Goal: Book appointment/travel/reservation

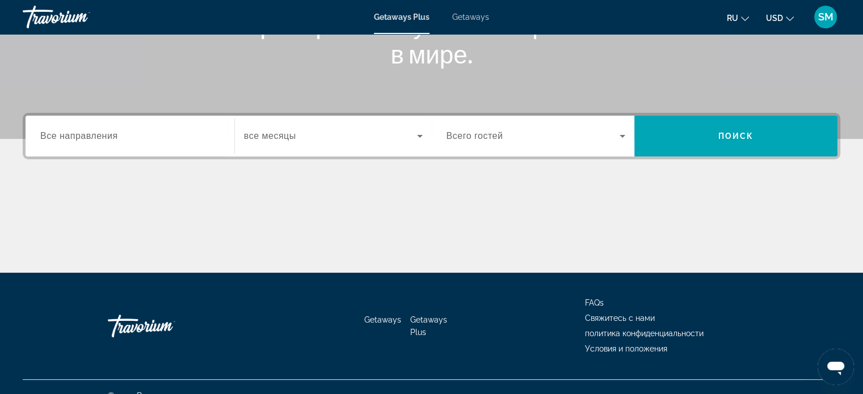
scroll to position [218, 0]
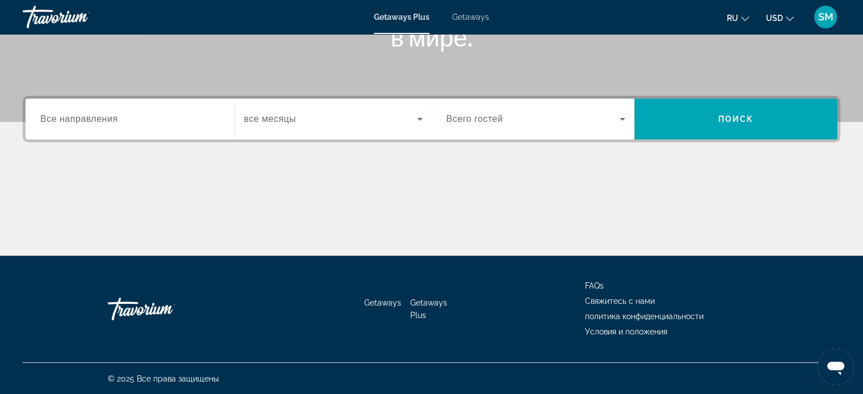
click at [104, 121] on span "Все направления" at bounding box center [79, 119] width 78 height 10
click at [104, 121] on input "Destination Все направления" at bounding box center [129, 120] width 179 height 14
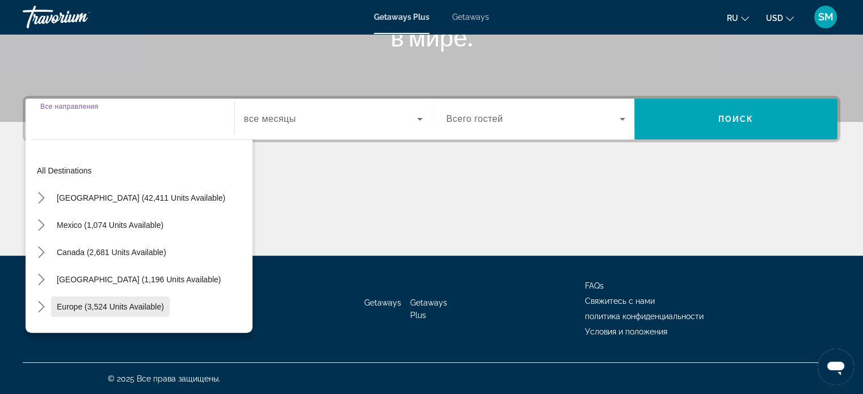
click at [124, 299] on span "Select destination: Europe (3,524 units available)" at bounding box center [110, 306] width 119 height 27
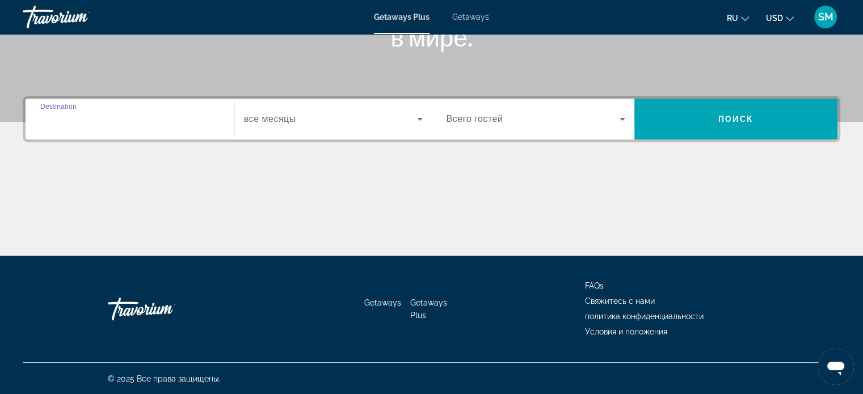
type input "**********"
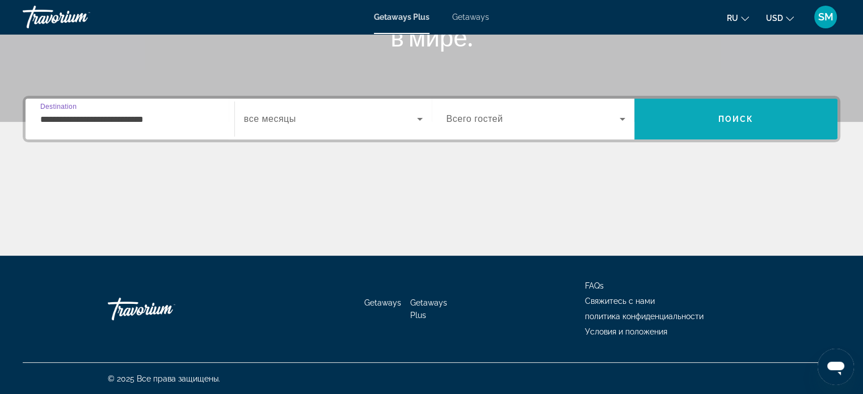
click at [726, 124] on span "Search" at bounding box center [735, 118] width 203 height 27
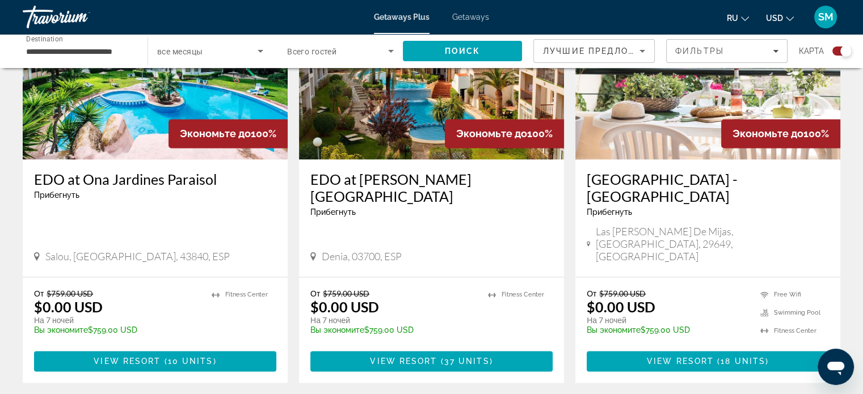
scroll to position [1815, 0]
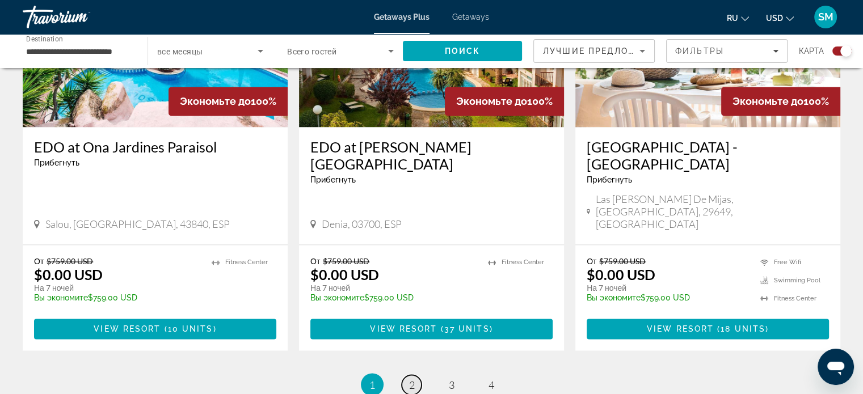
click at [413, 378] on span "2" at bounding box center [412, 384] width 6 height 12
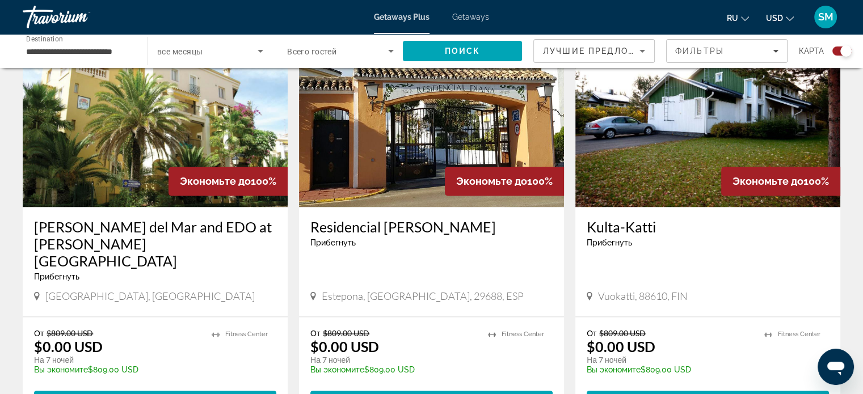
scroll to position [1684, 0]
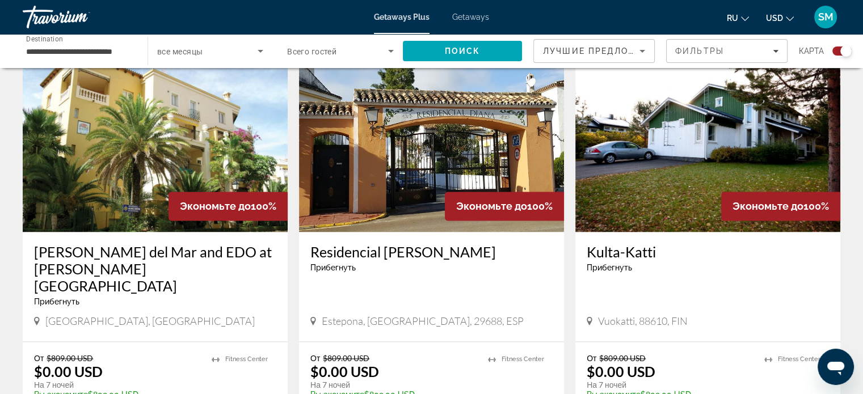
click at [405, 243] on h3 "Residencial [PERSON_NAME]" at bounding box center [431, 251] width 242 height 17
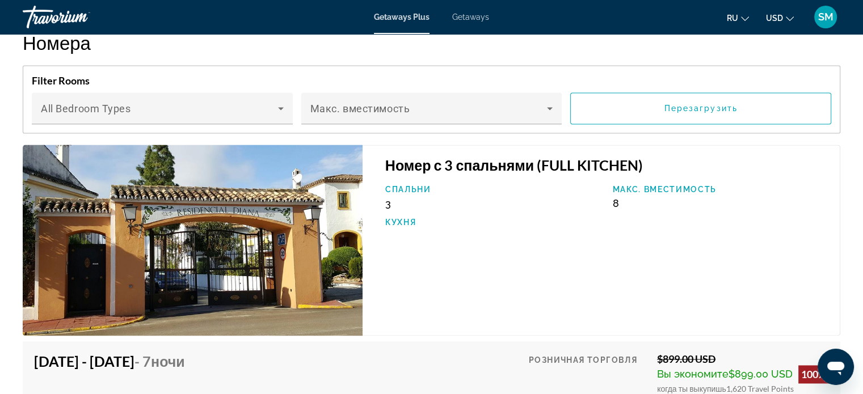
scroll to position [1772, 0]
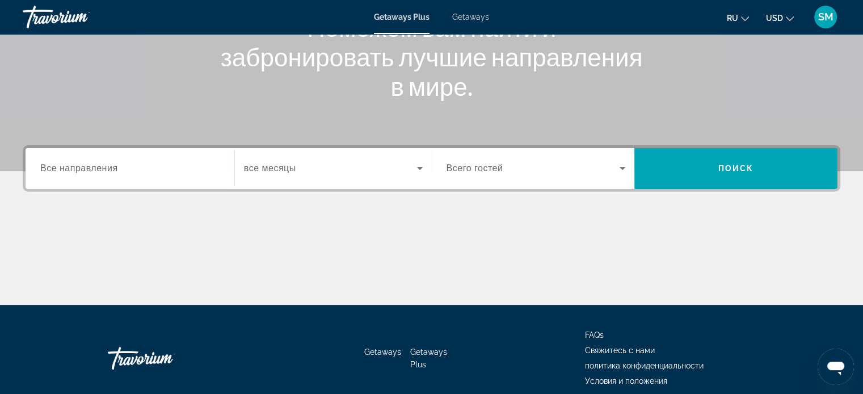
scroll to position [170, 0]
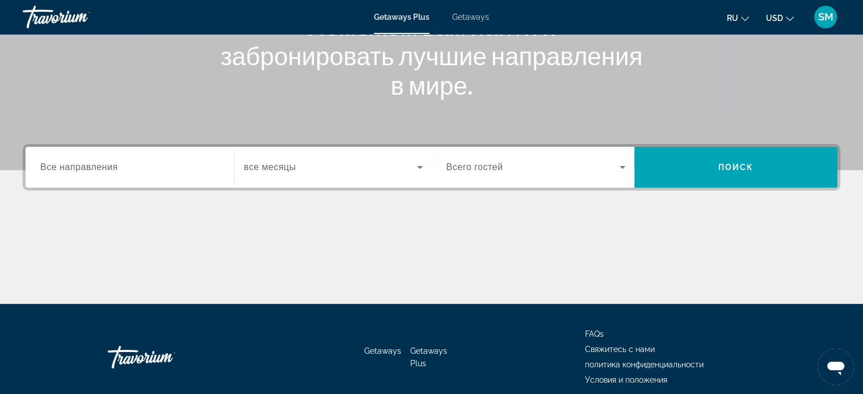
click at [111, 170] on span "Все направления" at bounding box center [79, 167] width 78 height 10
click at [111, 170] on input "Destination Все направления" at bounding box center [129, 168] width 179 height 14
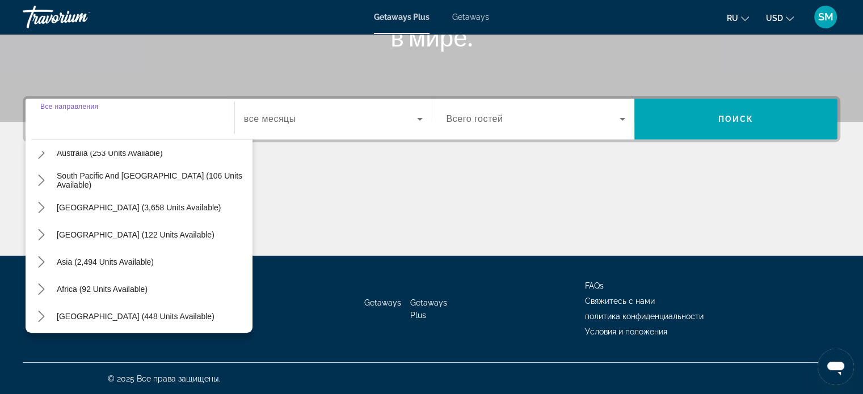
scroll to position [184, 0]
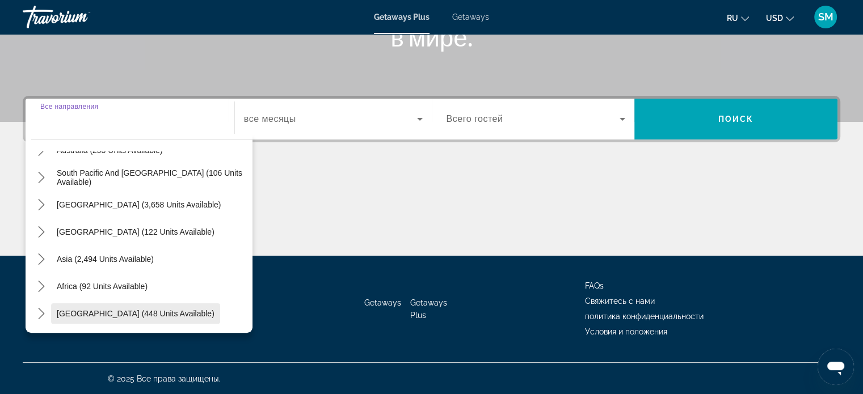
click at [87, 314] on span "[GEOGRAPHIC_DATA] (448 units available)" at bounding box center [136, 313] width 158 height 9
type input "**********"
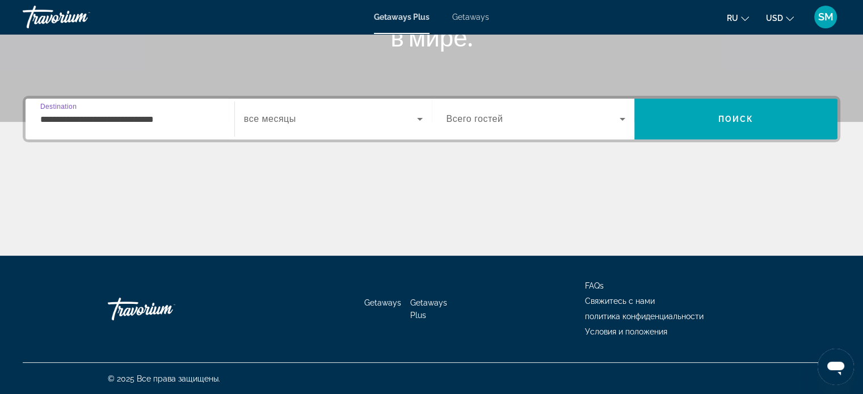
click at [146, 120] on input "**********" at bounding box center [129, 120] width 179 height 14
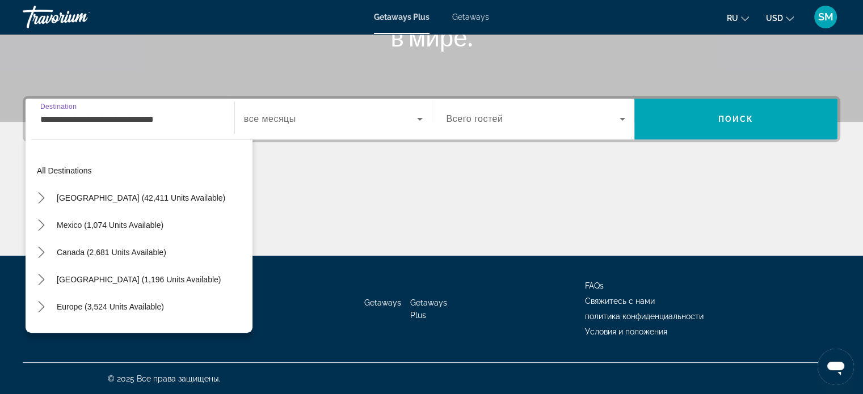
scroll to position [258, 0]
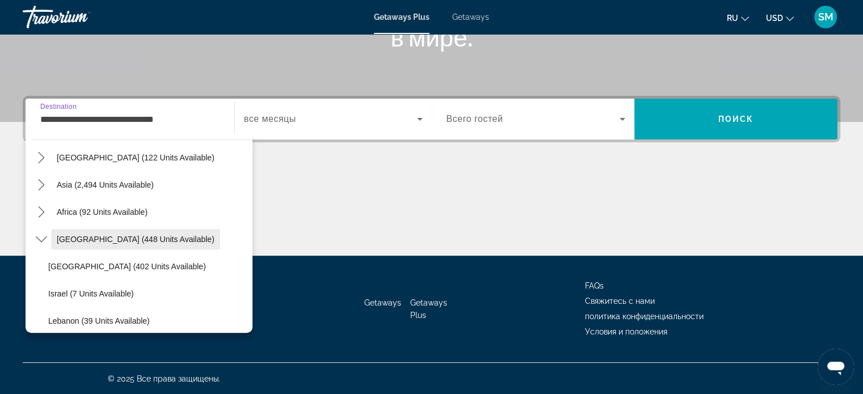
click at [119, 238] on span "[GEOGRAPHIC_DATA] (448 units available)" at bounding box center [136, 239] width 158 height 9
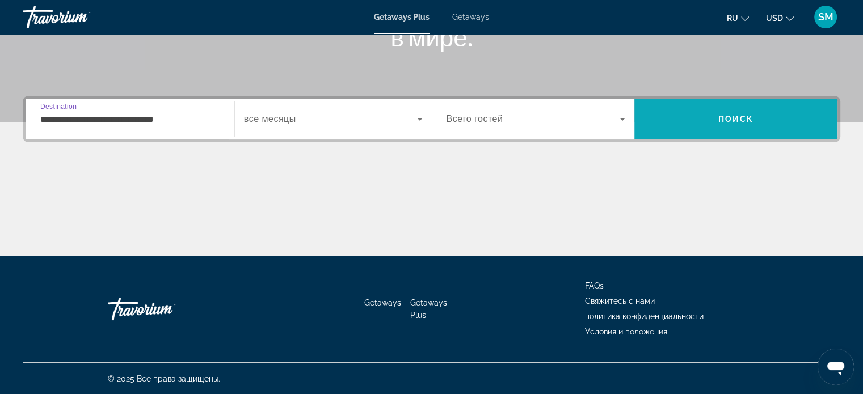
click at [751, 112] on span "Search" at bounding box center [735, 118] width 203 height 27
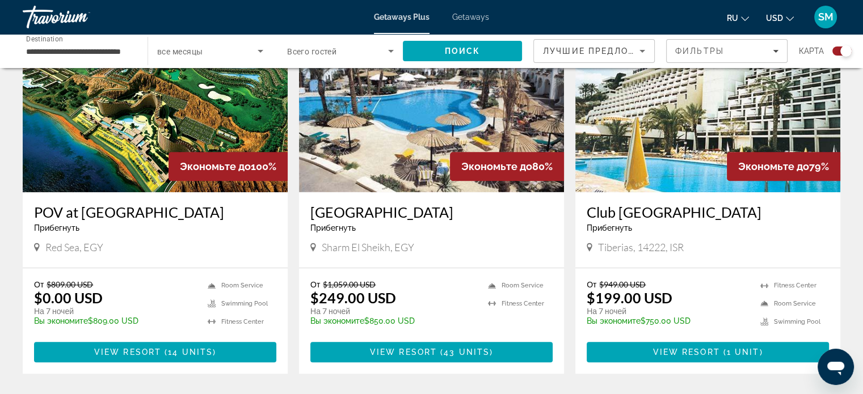
scroll to position [851, 0]
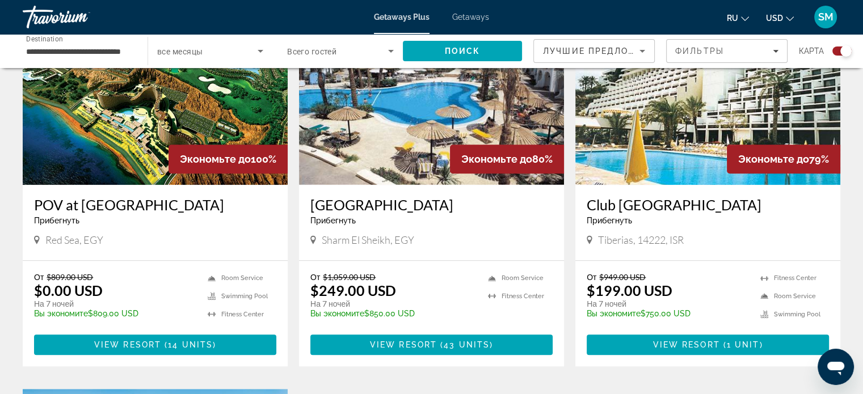
click at [434, 167] on img "Main content" at bounding box center [431, 93] width 265 height 181
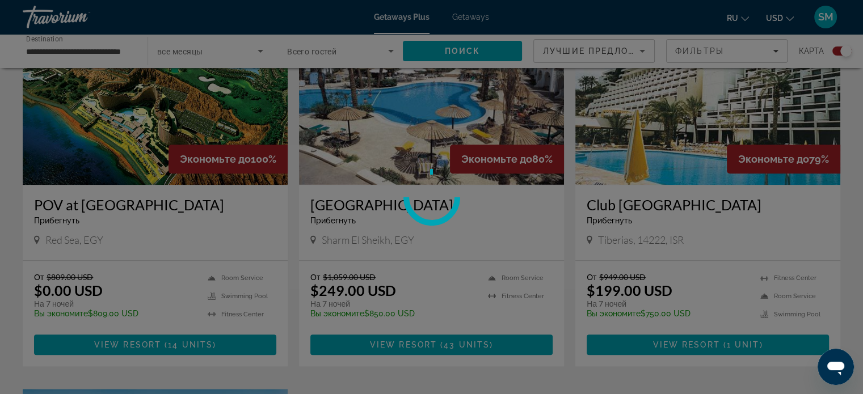
click at [434, 167] on div at bounding box center [431, 197] width 863 height 394
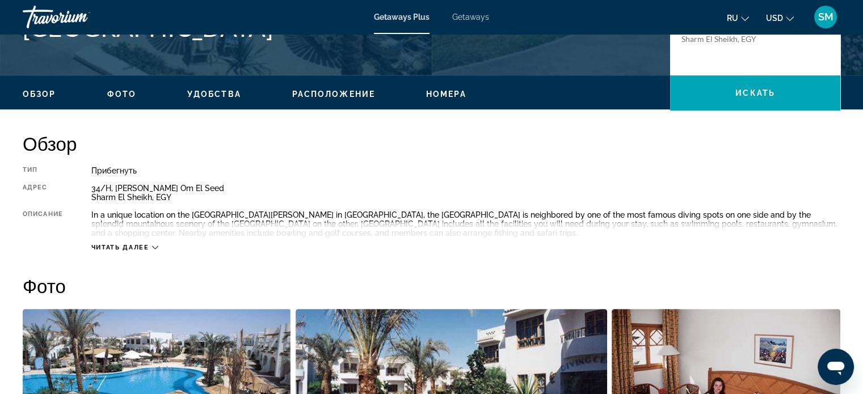
scroll to position [284, 0]
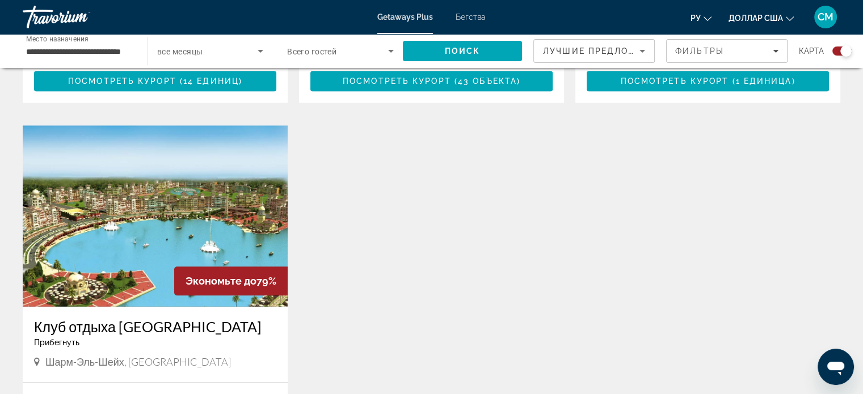
scroll to position [1191, 0]
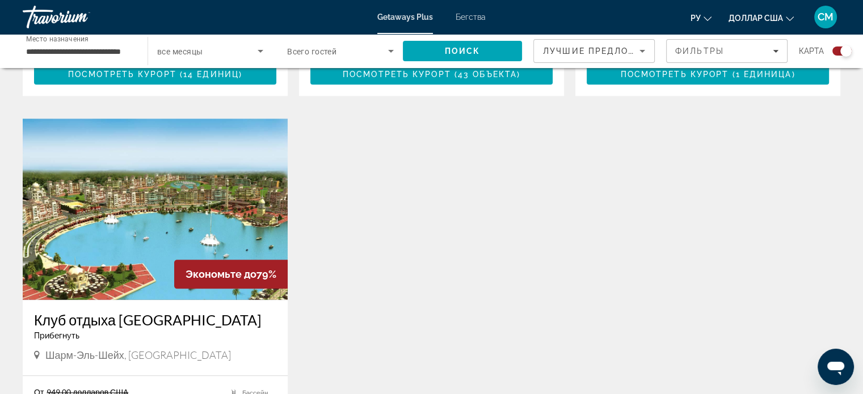
click at [82, 50] on input "**********" at bounding box center [79, 52] width 107 height 14
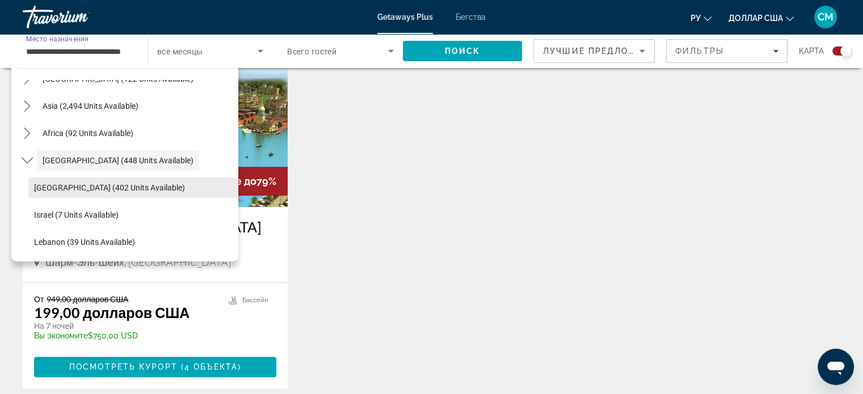
scroll to position [1361, 0]
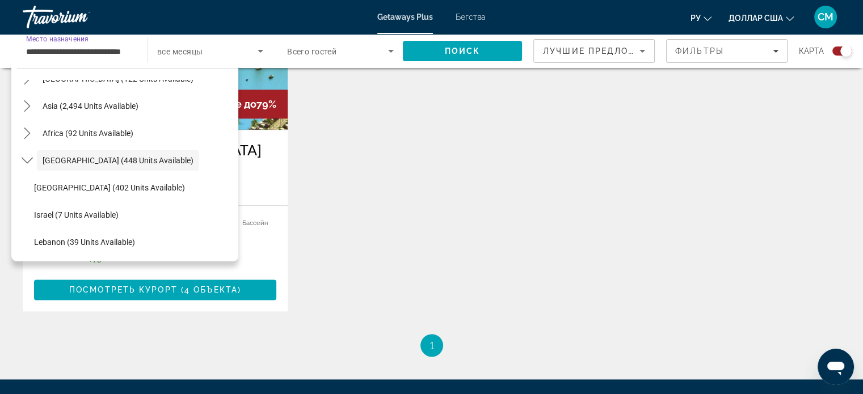
click at [87, 242] on span "Lebanon (39 units available)" at bounding box center [84, 242] width 101 height 9
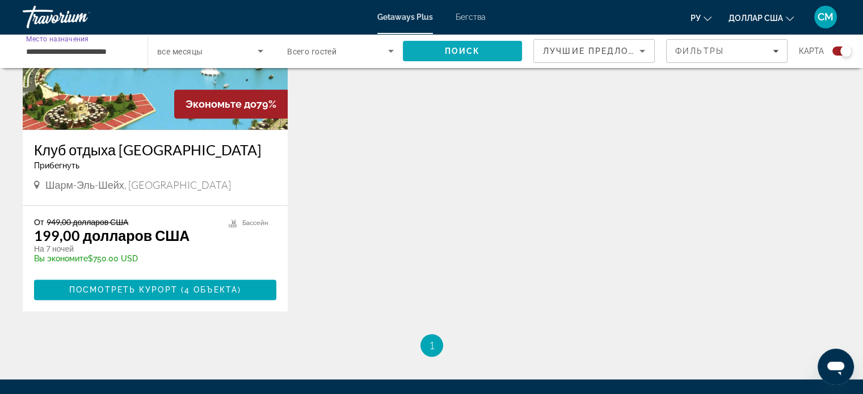
click at [479, 45] on span "Поиск" at bounding box center [462, 50] width 119 height 27
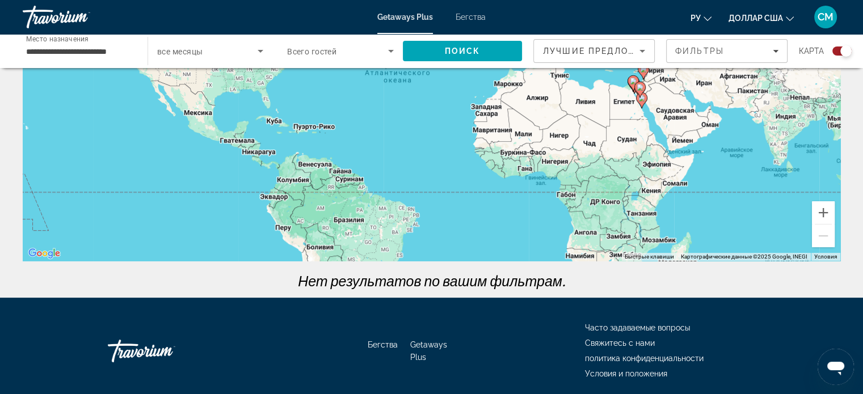
scroll to position [201, 0]
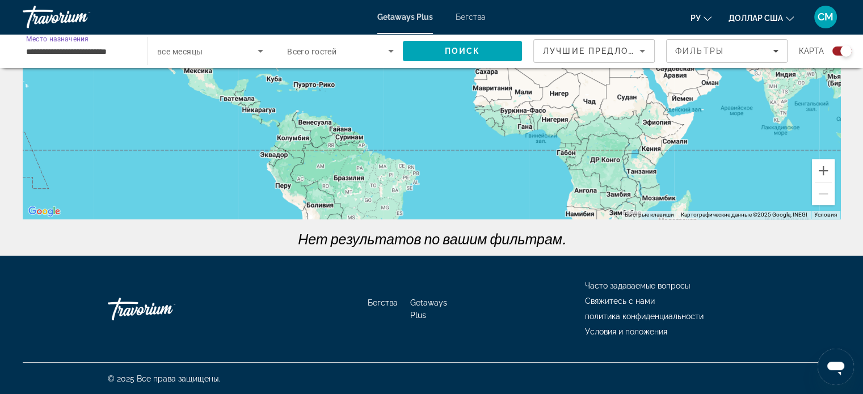
click at [67, 54] on input "**********" at bounding box center [79, 52] width 107 height 14
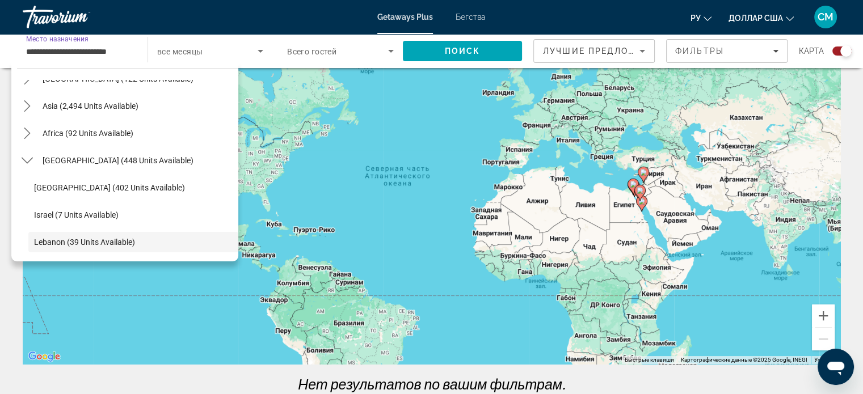
scroll to position [0, 0]
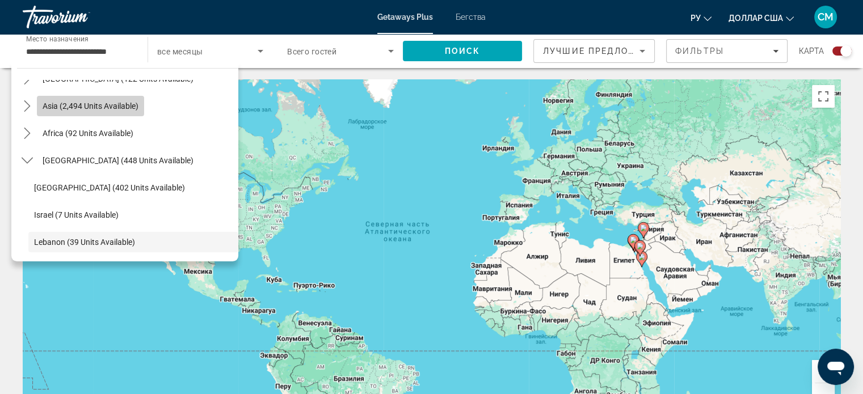
click at [116, 106] on span "Asia (2,494 units available)" at bounding box center [91, 106] width 96 height 9
type input "**********"
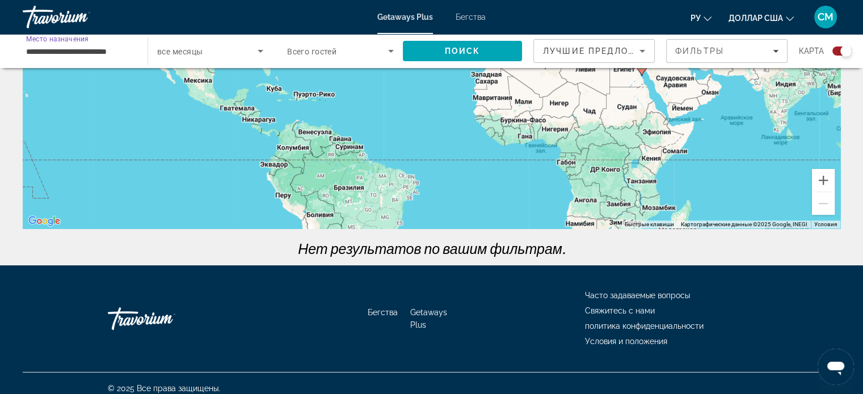
scroll to position [201, 0]
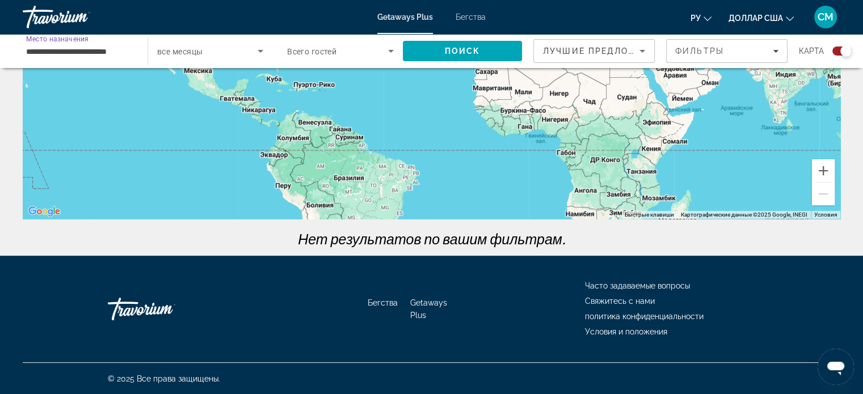
click at [77, 54] on input "**********" at bounding box center [79, 52] width 107 height 14
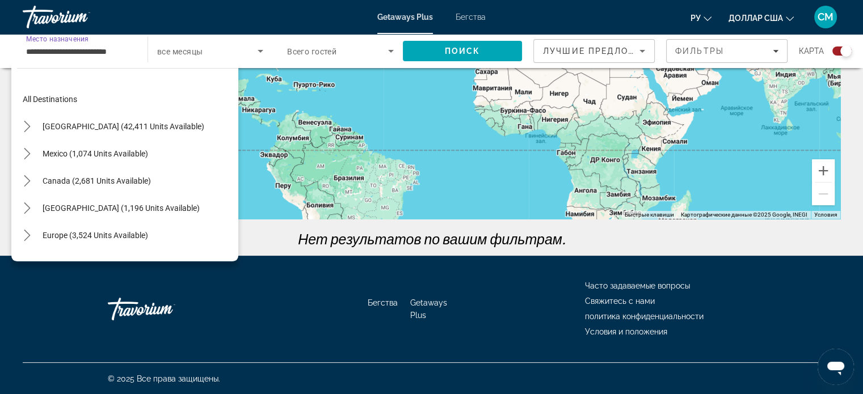
scroll to position [204, 0]
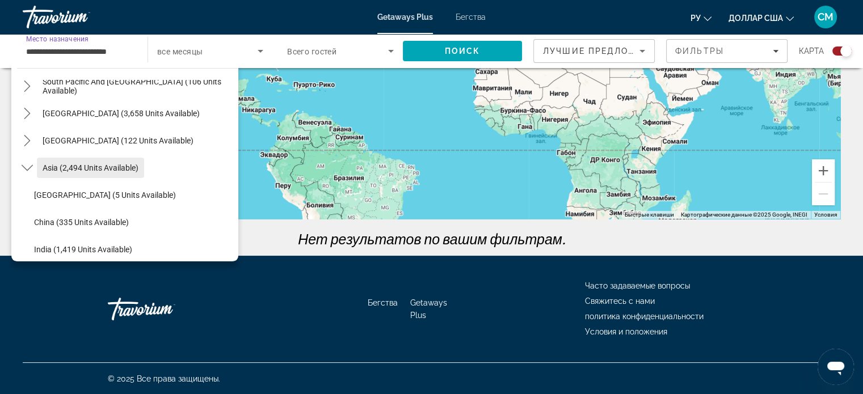
click at [107, 174] on span "Select destination: Asia (2,494 units available)" at bounding box center [90, 167] width 107 height 27
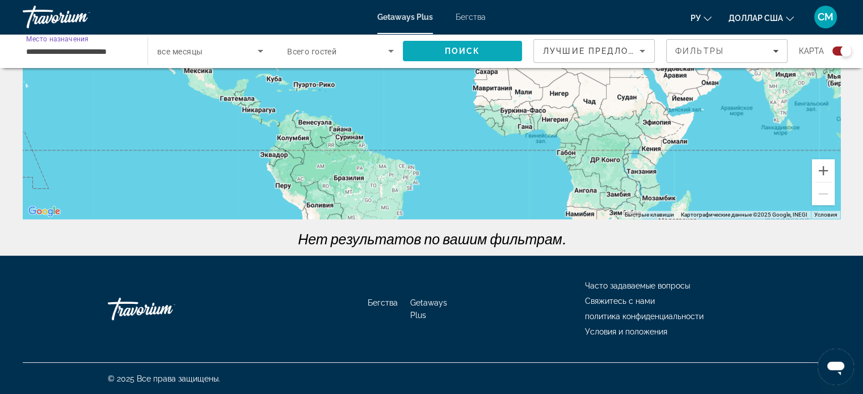
click at [470, 57] on span "Поиск" at bounding box center [462, 50] width 119 height 27
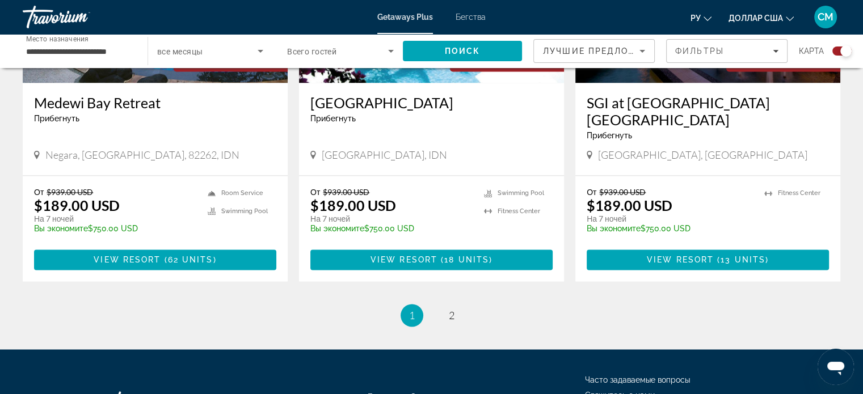
scroll to position [1851, 0]
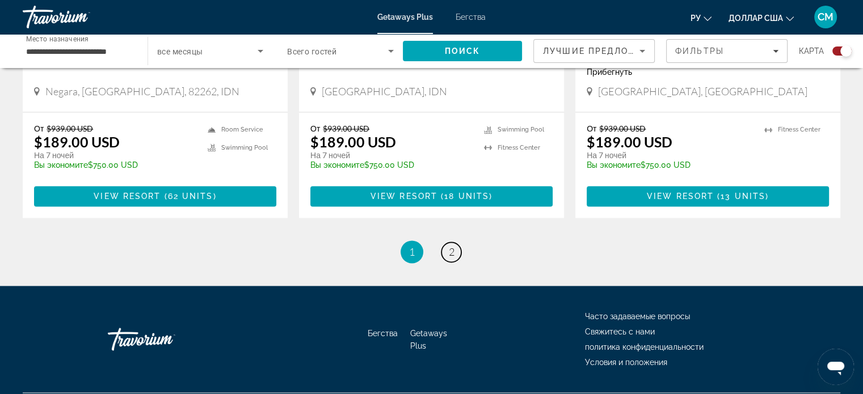
click at [455, 242] on link "page 2" at bounding box center [451, 252] width 20 height 20
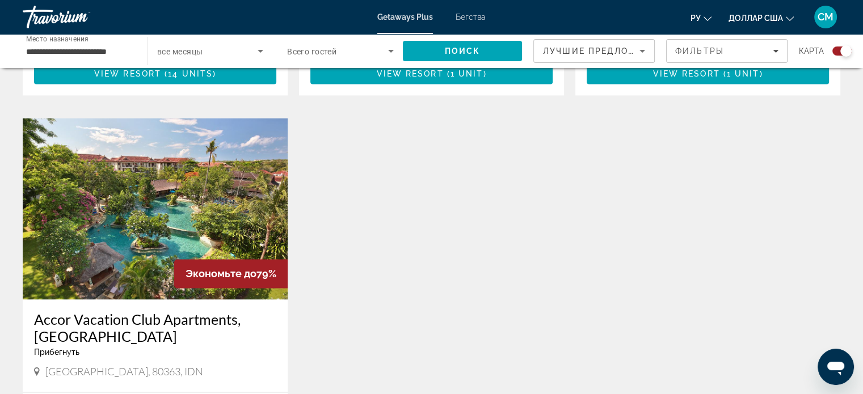
scroll to position [1588, 0]
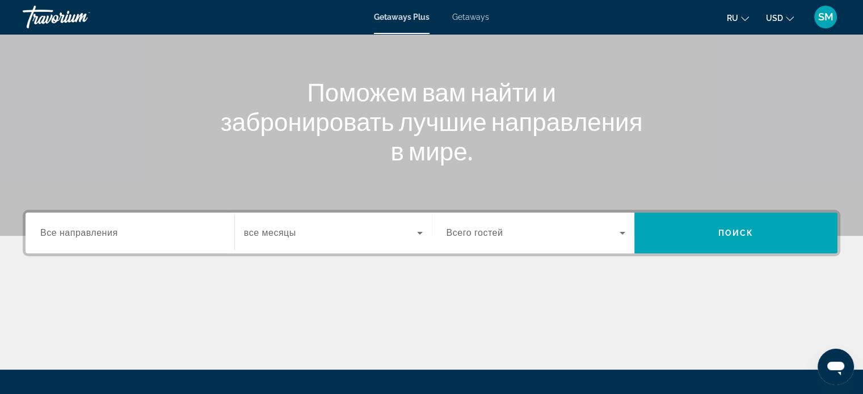
scroll to position [113, 0]
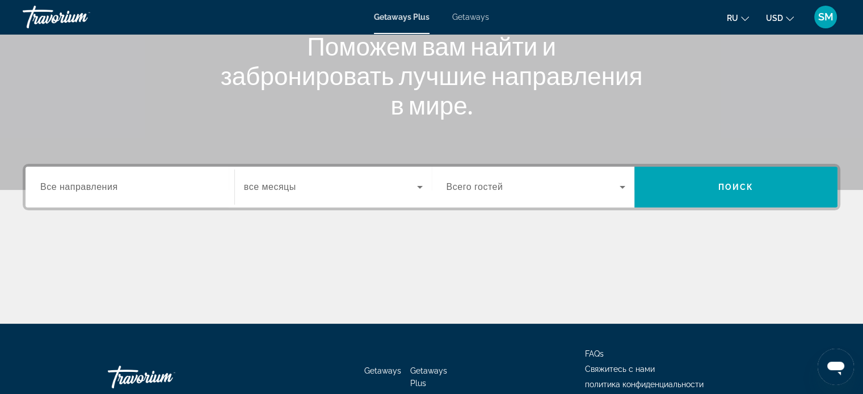
scroll to position [170, 0]
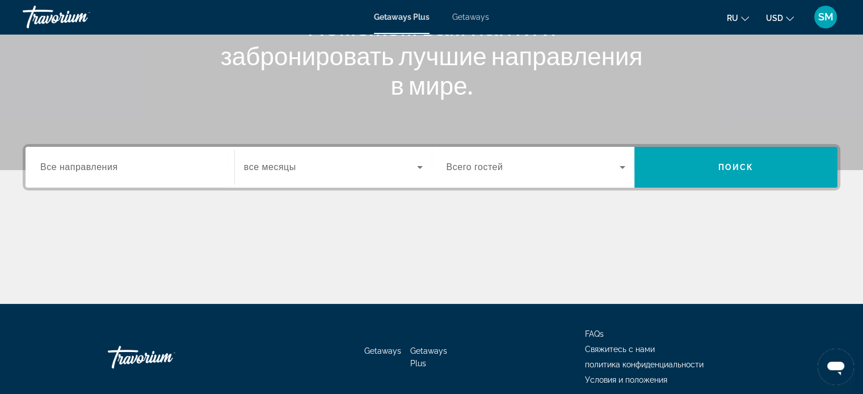
click at [75, 170] on span "Все направления" at bounding box center [79, 167] width 78 height 10
click at [75, 170] on input "Destination Все направления" at bounding box center [129, 168] width 179 height 14
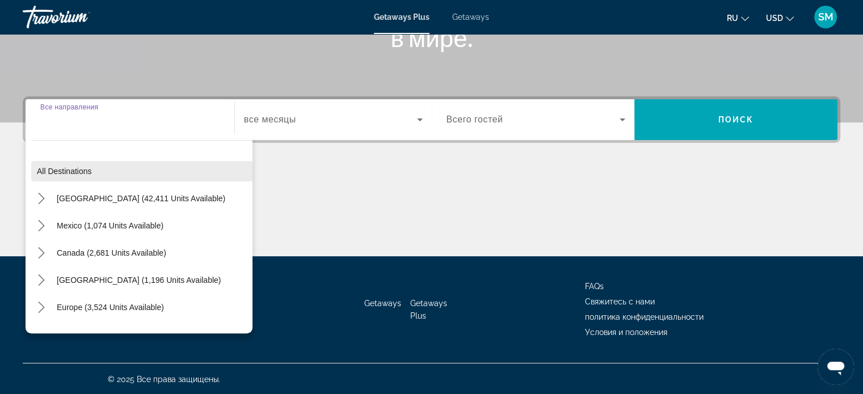
scroll to position [218, 0]
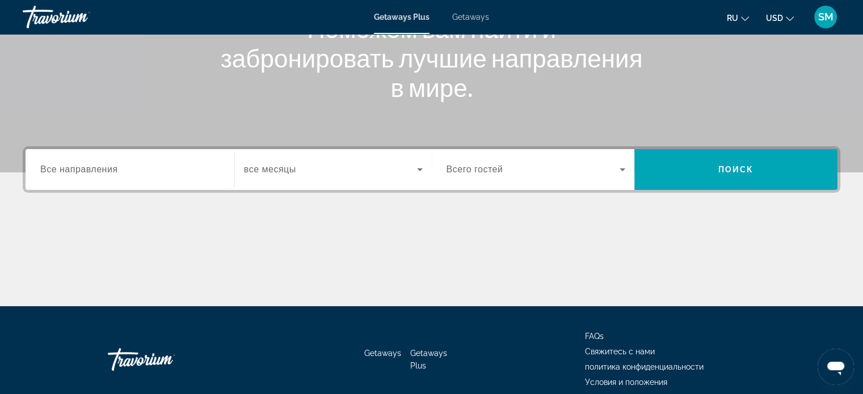
scroll to position [170, 0]
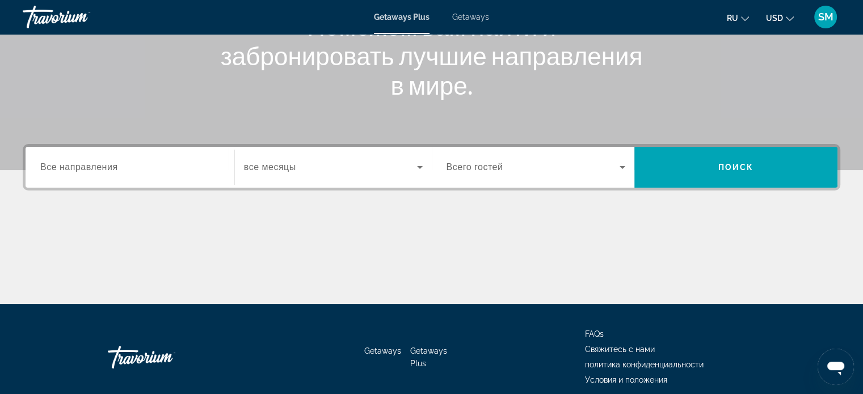
click at [107, 174] on div "Search widget" at bounding box center [129, 167] width 179 height 32
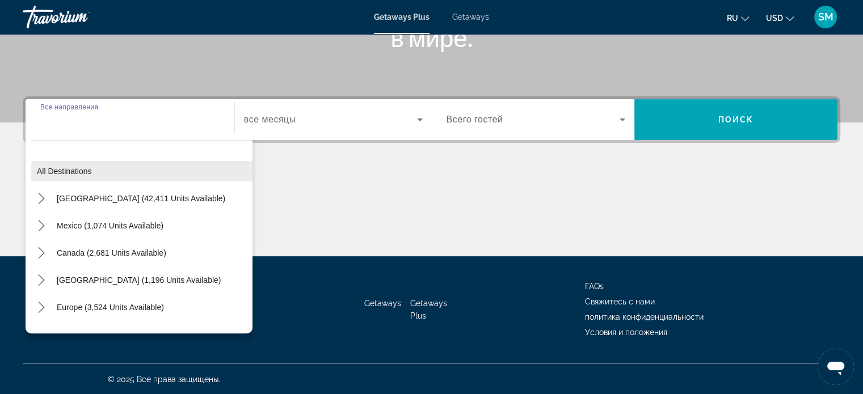
scroll to position [218, 0]
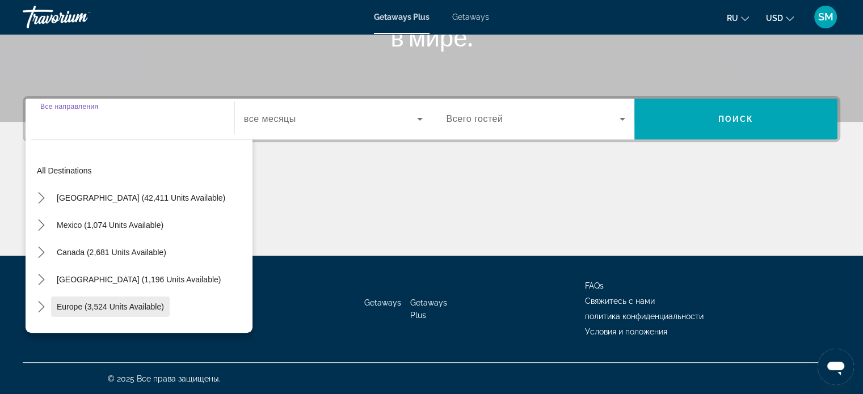
click at [150, 306] on span "Europe (3,524 units available)" at bounding box center [110, 306] width 107 height 9
type input "**********"
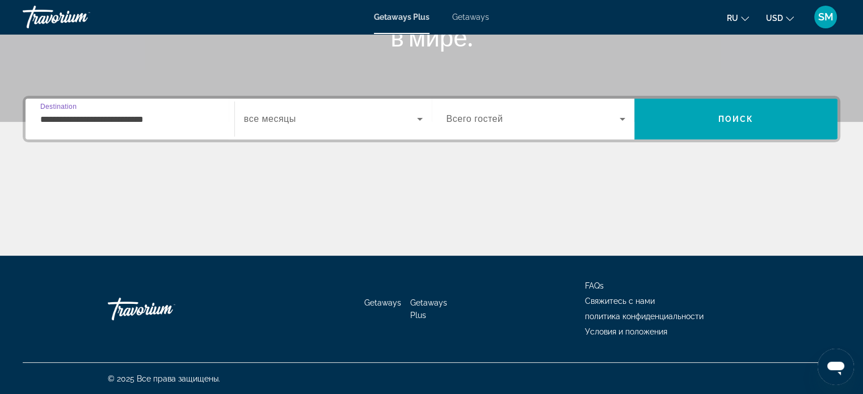
click at [418, 122] on icon "Search widget" at bounding box center [420, 119] width 14 height 14
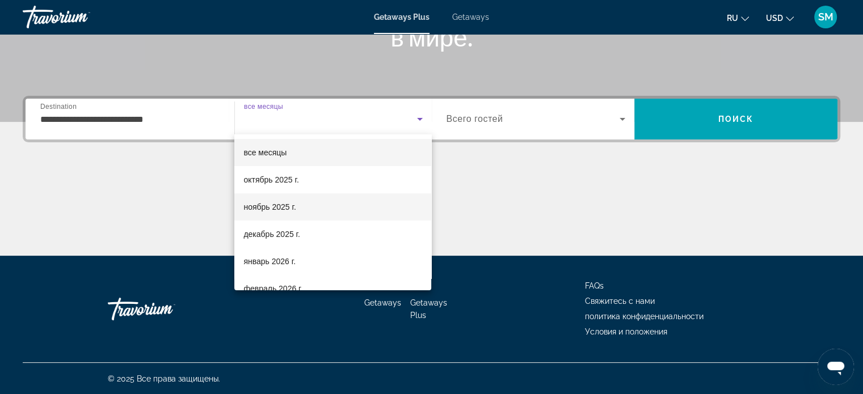
click at [288, 208] on span "ноябрь 2025 г." at bounding box center [269, 207] width 52 height 14
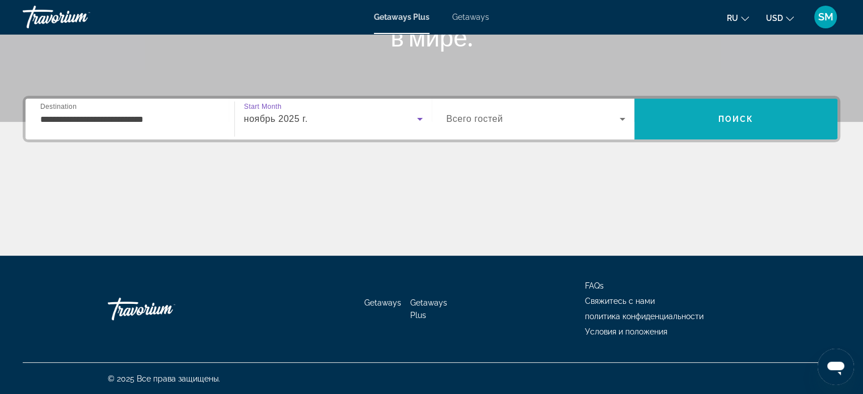
click at [727, 120] on span "Поиск" at bounding box center [736, 119] width 36 height 9
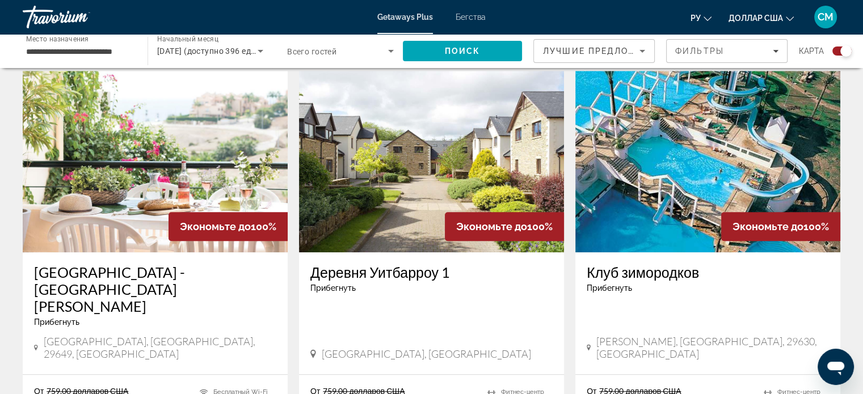
scroll to position [907, 0]
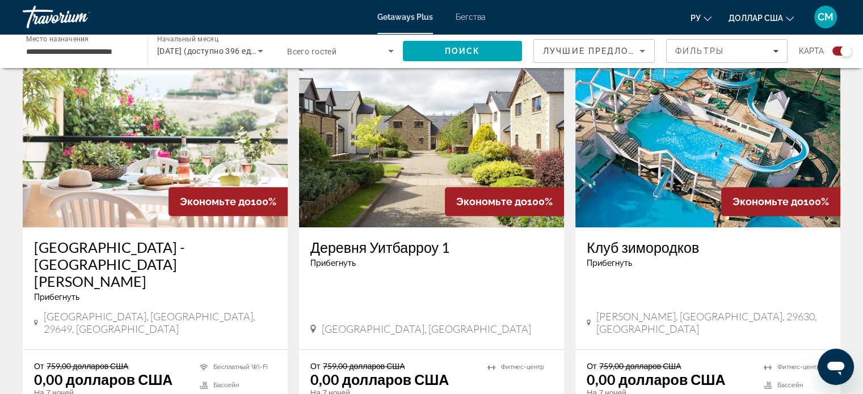
click at [52, 54] on input "**********" at bounding box center [79, 52] width 107 height 14
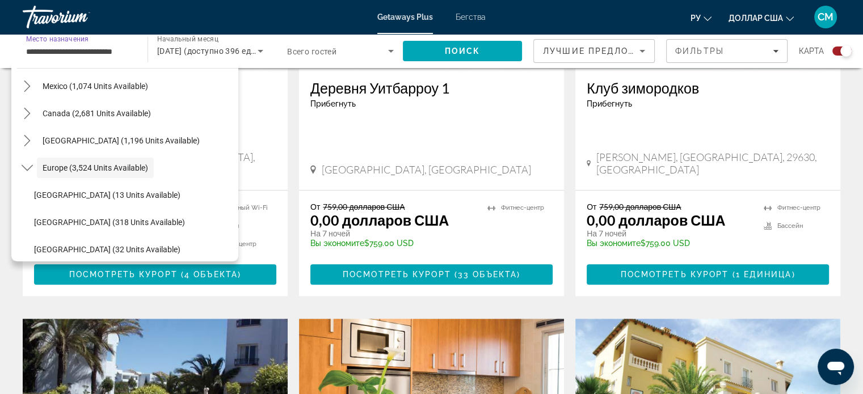
scroll to position [1077, 0]
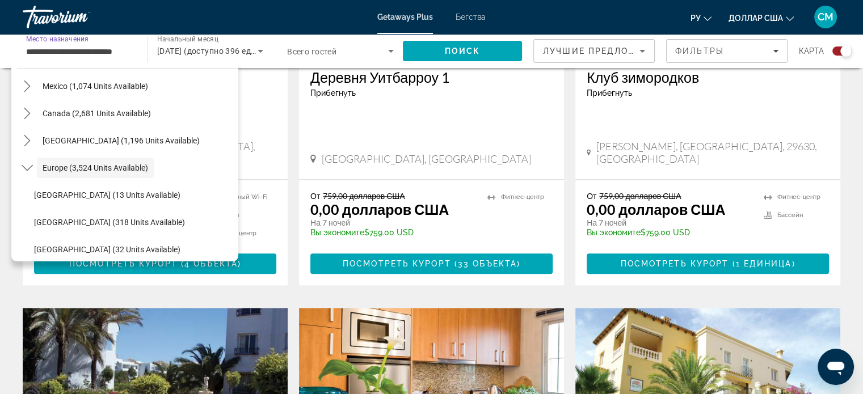
click at [288, 224] on div "Экономьте до 100% Альпенланд Спортотель-Санкт-Йохан-им-Понгау Прибегнуть - Это …" at bounding box center [431, 254] width 828 height 1744
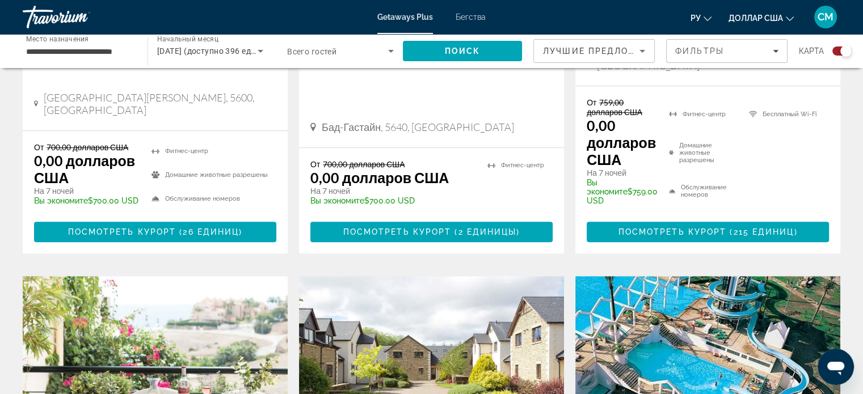
scroll to position [551, 0]
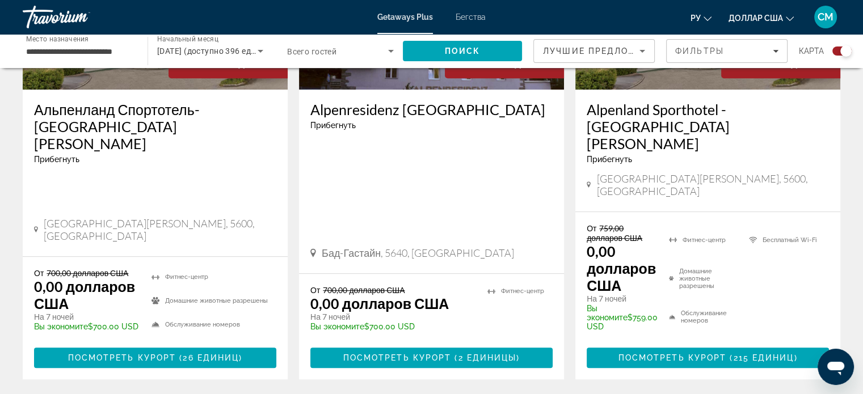
click at [86, 60] on div "**********" at bounding box center [79, 51] width 107 height 32
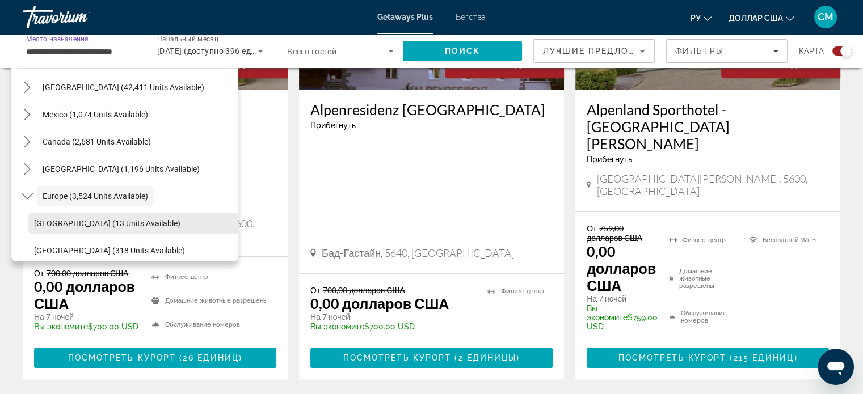
scroll to position [57, 0]
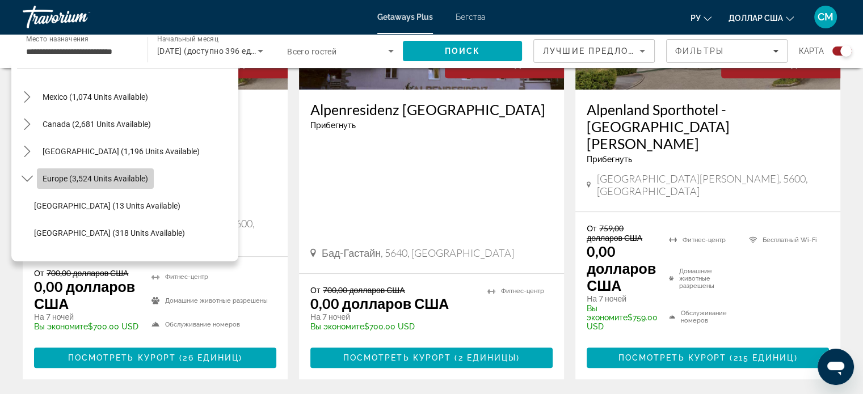
click at [113, 181] on span "Europe (3,524 units available)" at bounding box center [95, 178] width 105 height 9
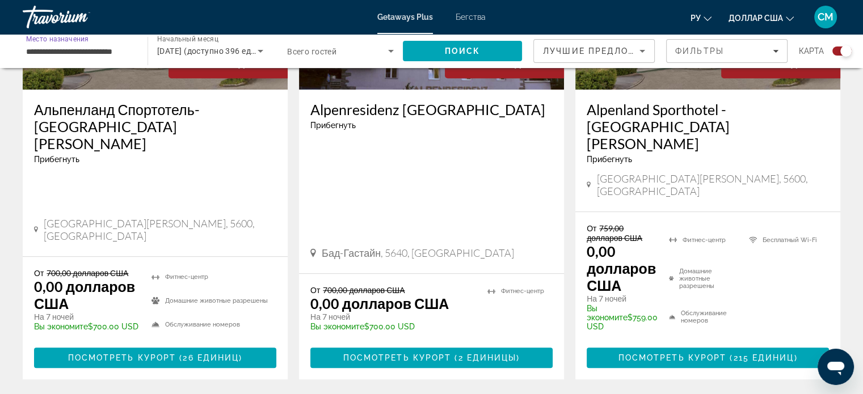
click at [72, 54] on input "**********" at bounding box center [79, 52] width 107 height 14
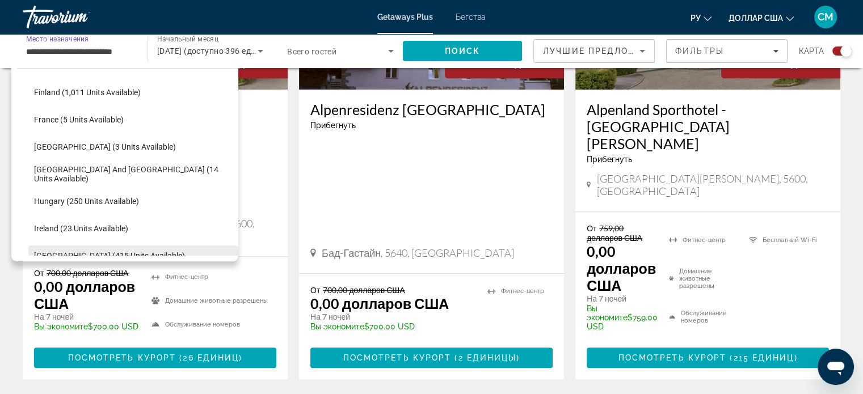
scroll to position [294, 0]
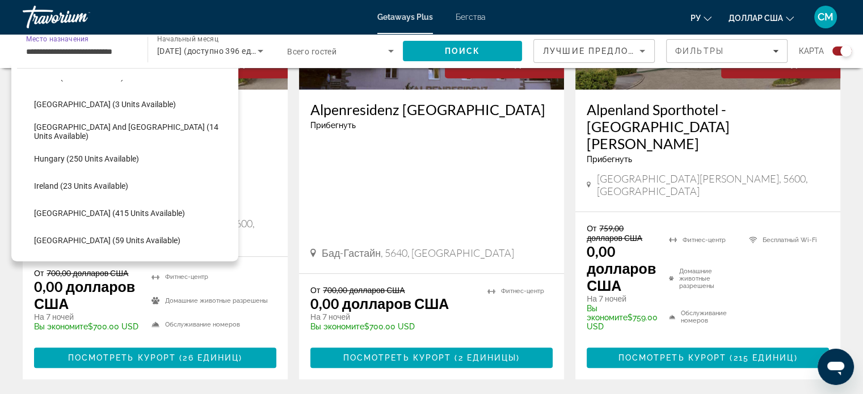
click at [141, 240] on span "Select destination: Portugal (59 units available)" at bounding box center [133, 240] width 210 height 27
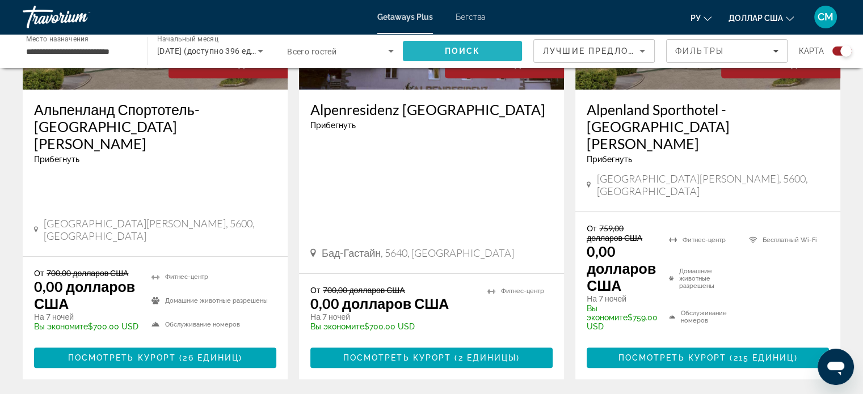
click at [464, 48] on span "Поиск" at bounding box center [463, 50] width 36 height 9
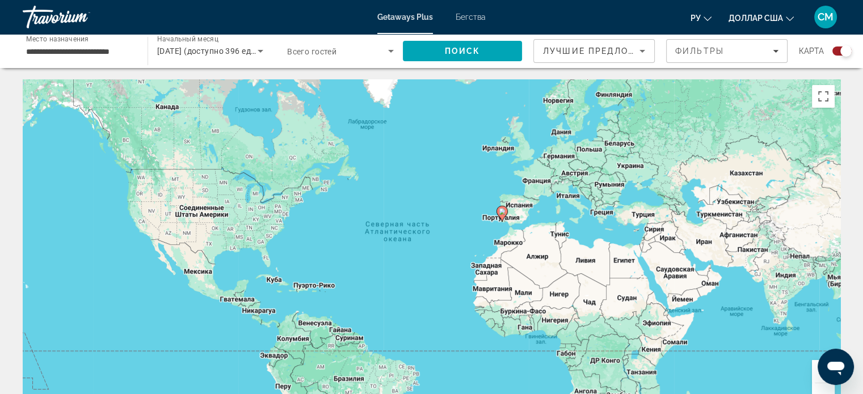
click at [91, 50] on input "**********" at bounding box center [79, 52] width 107 height 14
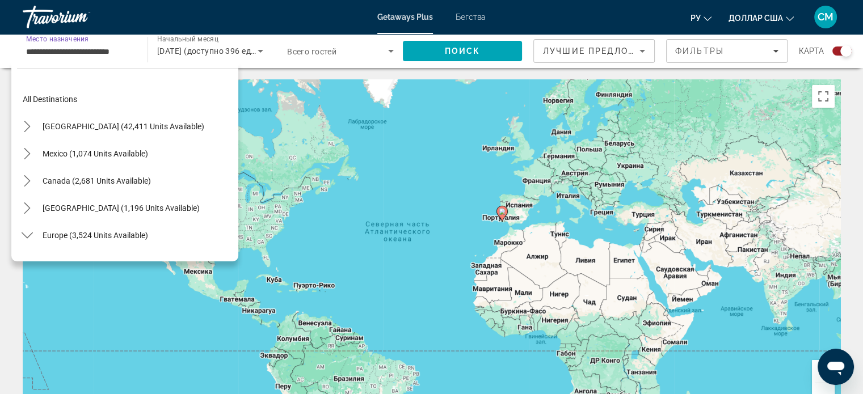
scroll to position [367, 0]
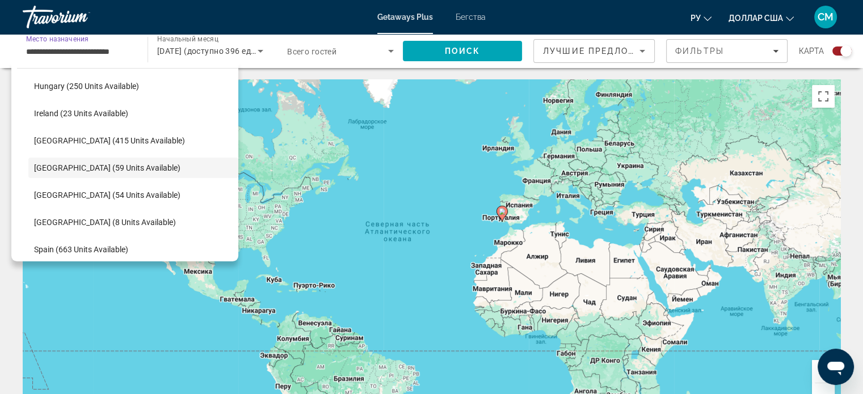
drag, startPoint x: 125, startPoint y: 146, endPoint x: 134, endPoint y: 139, distance: 11.0
click at [125, 146] on span "Select destination: Italy (415 units available)" at bounding box center [133, 140] width 210 height 27
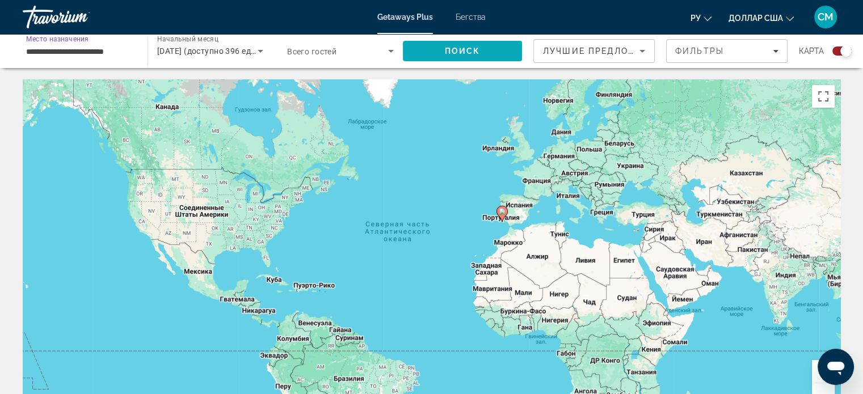
click at [481, 45] on span "Поиск" at bounding box center [462, 50] width 119 height 27
click at [60, 53] on input "**********" at bounding box center [79, 52] width 107 height 14
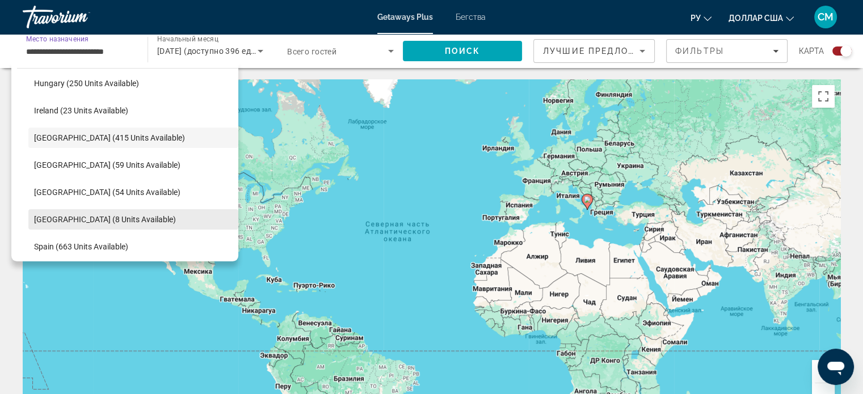
scroll to position [396, 0]
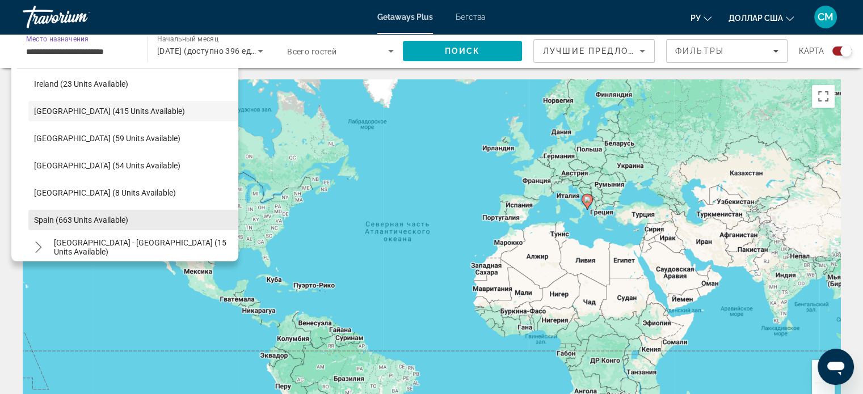
click at [128, 222] on span "Spain (663 units available)" at bounding box center [81, 219] width 94 height 9
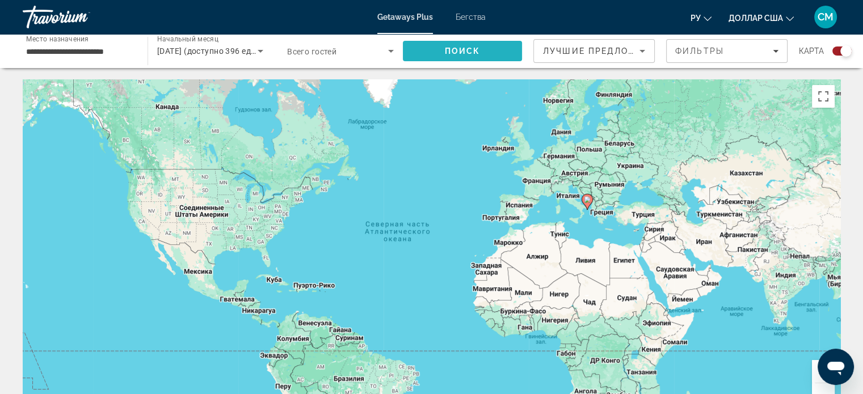
click at [464, 49] on span "Поиск" at bounding box center [463, 50] width 36 height 9
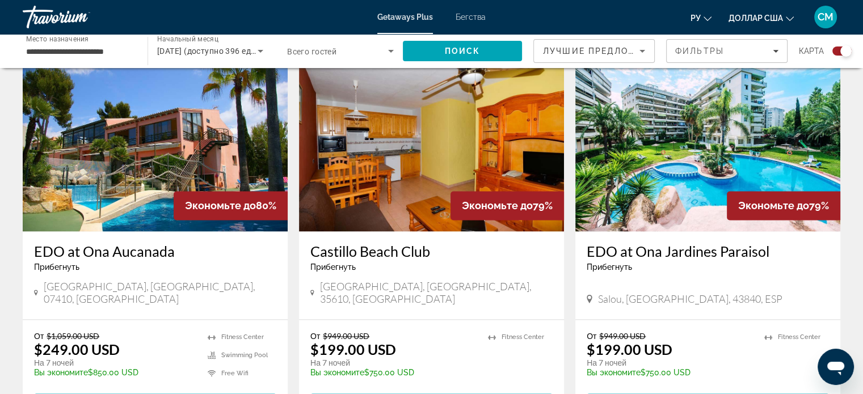
scroll to position [1758, 0]
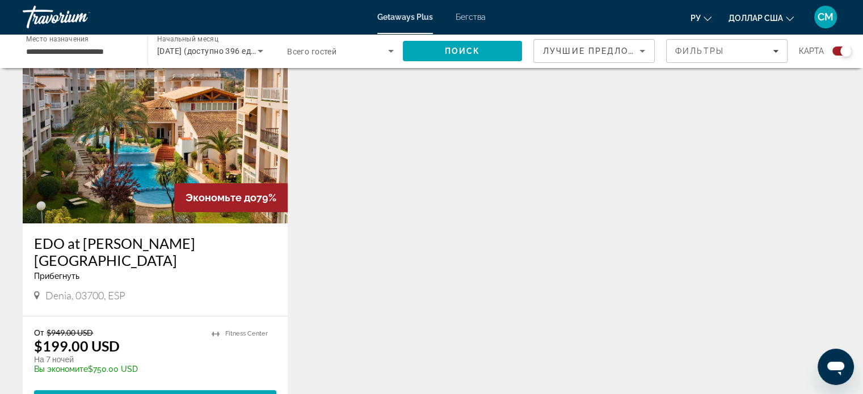
scroll to position [436, 0]
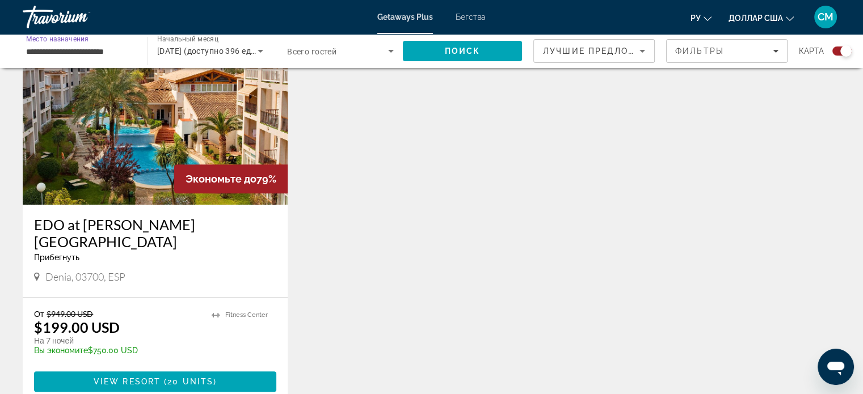
click at [88, 53] on input "**********" at bounding box center [79, 52] width 107 height 14
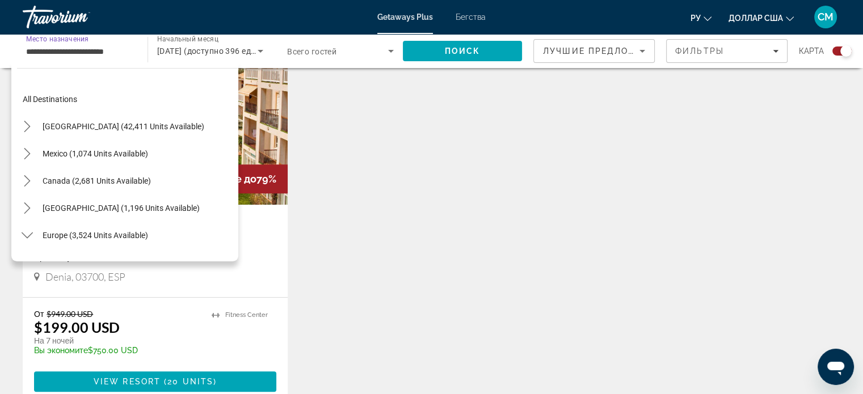
scroll to position [449, 0]
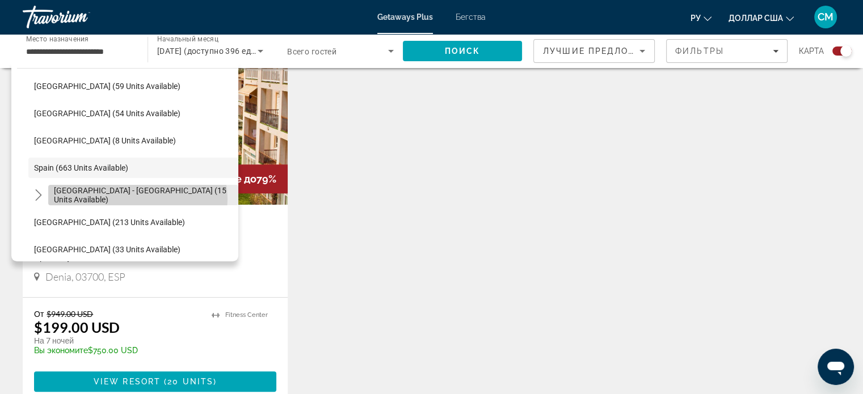
click at [137, 199] on span "Spain - Canary Islands (15 units available)" at bounding box center [143, 195] width 179 height 18
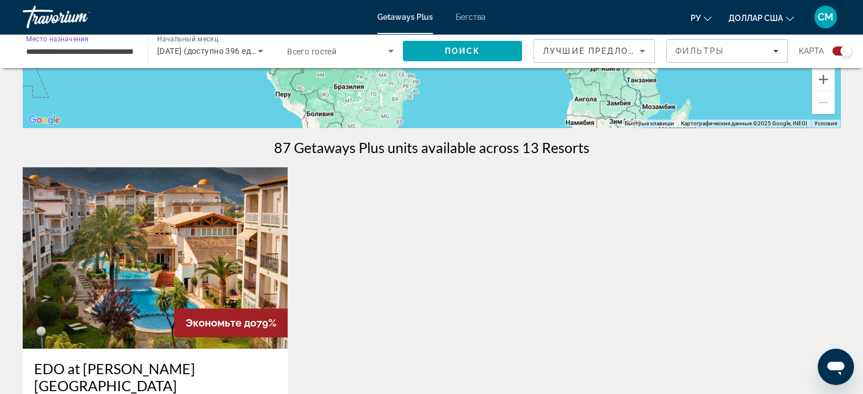
scroll to position [266, 0]
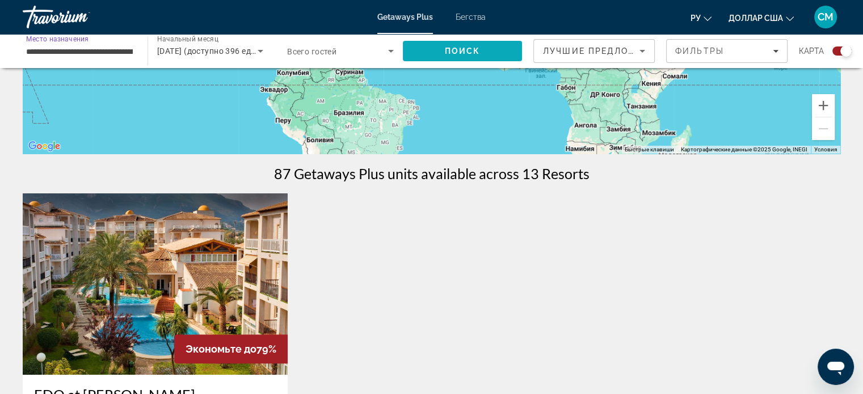
click at [476, 53] on span "Поиск" at bounding box center [463, 50] width 36 height 9
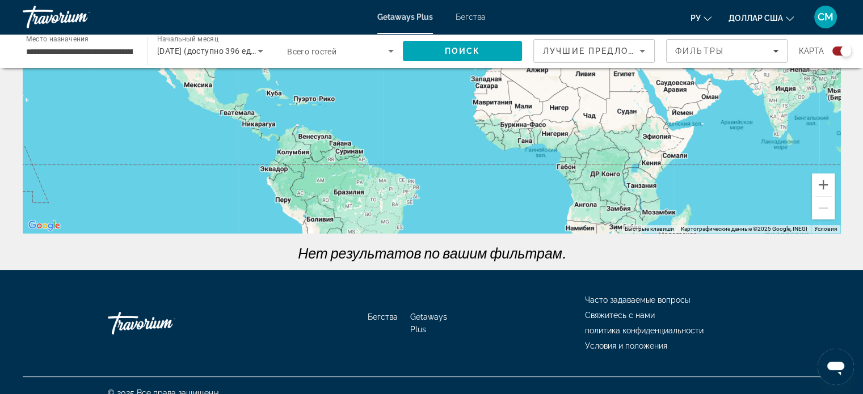
scroll to position [201, 0]
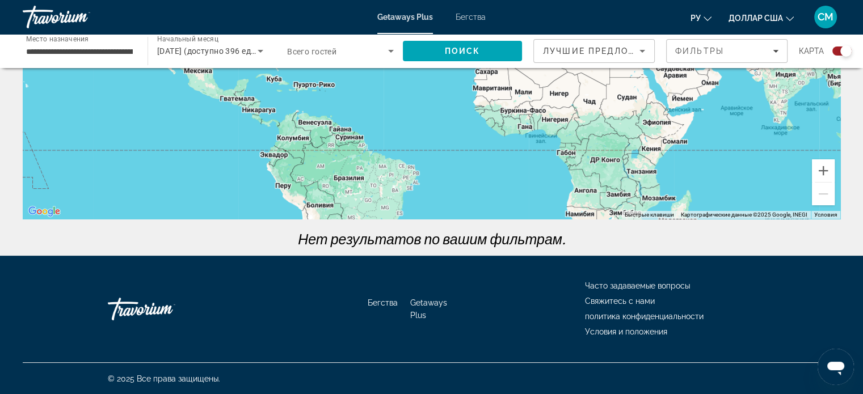
click at [196, 52] on font "Ноябрь 2025 г. (доступно 396 единиц)" at bounding box center [215, 50] width 116 height 9
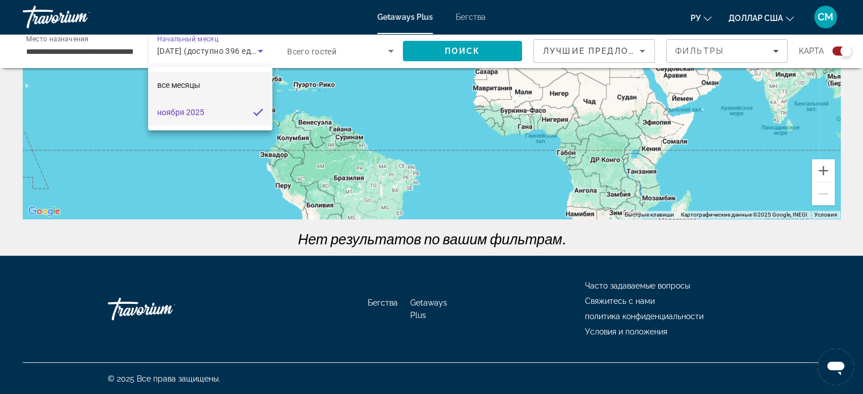
click at [191, 87] on font "все месяцы" at bounding box center [178, 85] width 43 height 9
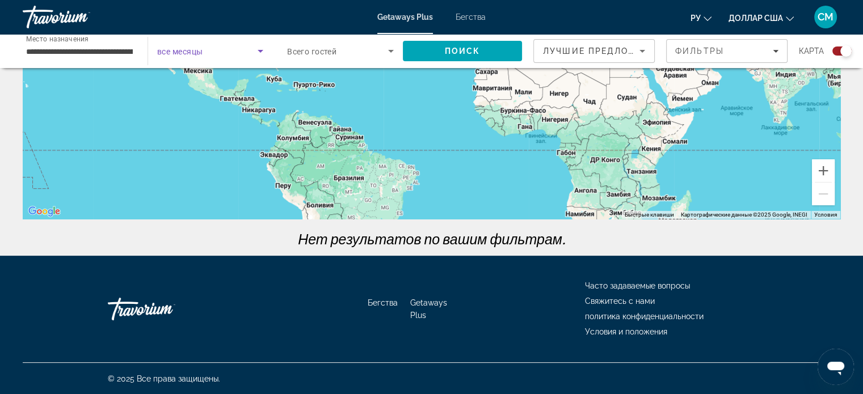
click at [77, 56] on input "**********" at bounding box center [79, 52] width 107 height 14
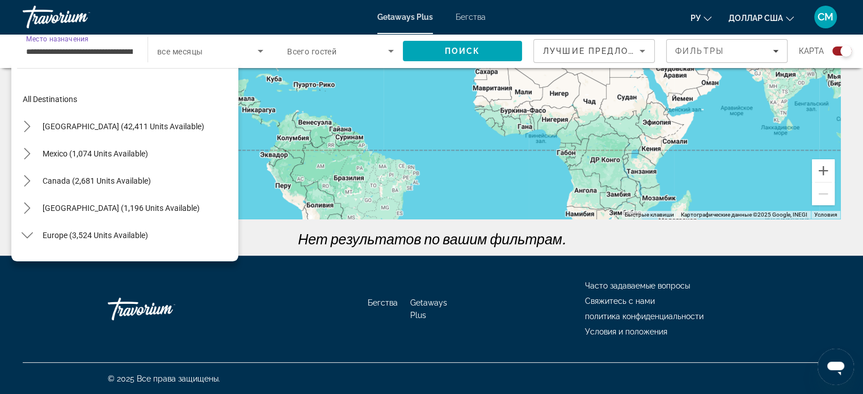
scroll to position [476, 0]
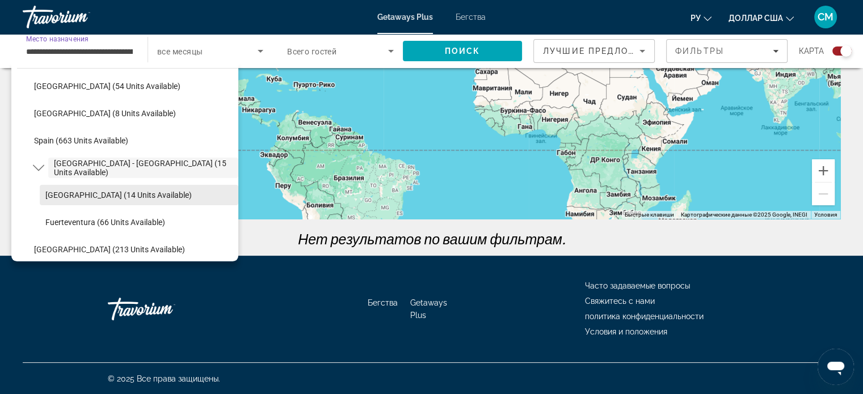
click at [142, 192] on span "Tenerife (14 units available)" at bounding box center [118, 195] width 146 height 9
type input "**********"
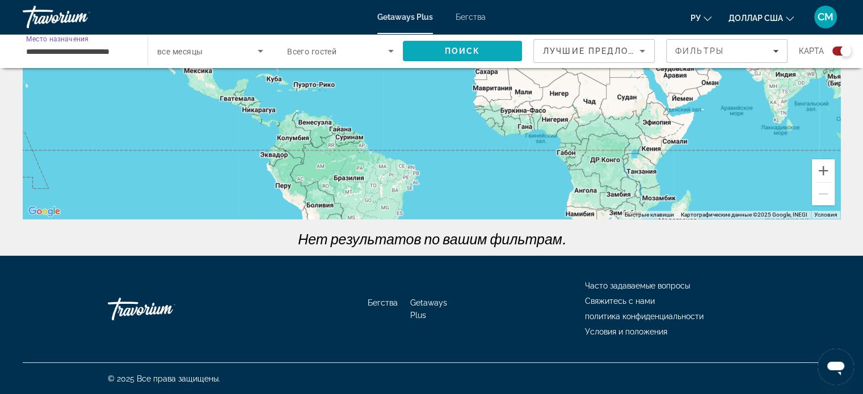
click at [492, 48] on span "Поиск" at bounding box center [462, 50] width 119 height 27
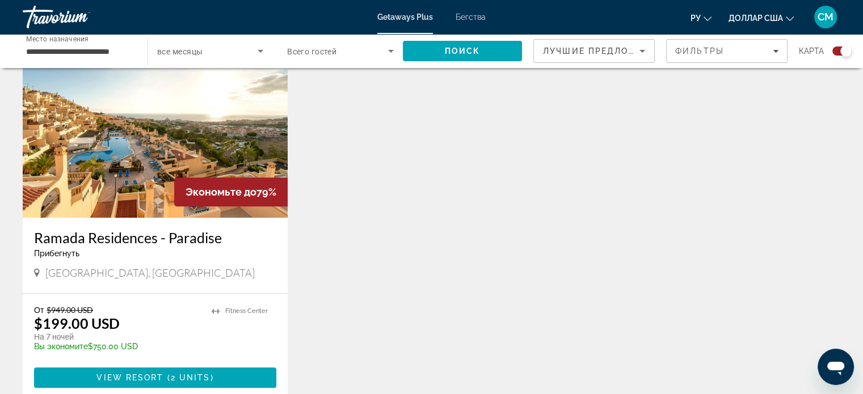
scroll to position [454, 0]
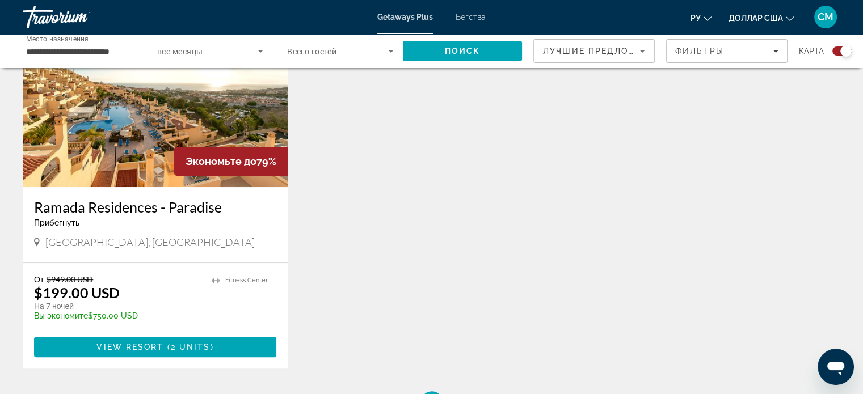
click at [168, 155] on img "Основное содержание" at bounding box center [155, 96] width 265 height 181
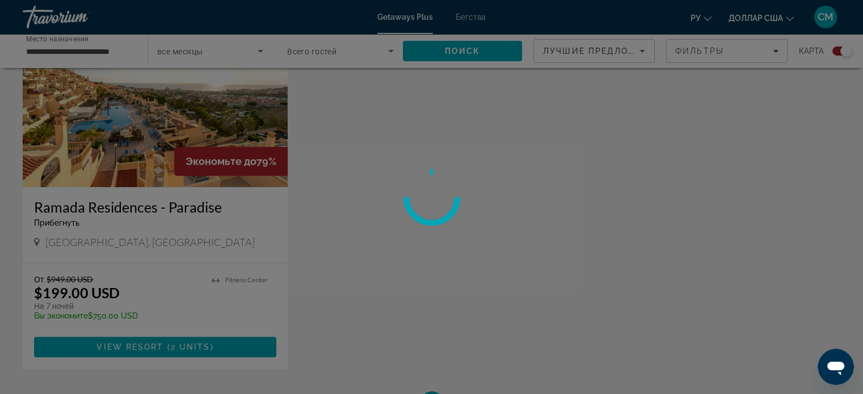
click at [168, 155] on div at bounding box center [431, 197] width 863 height 394
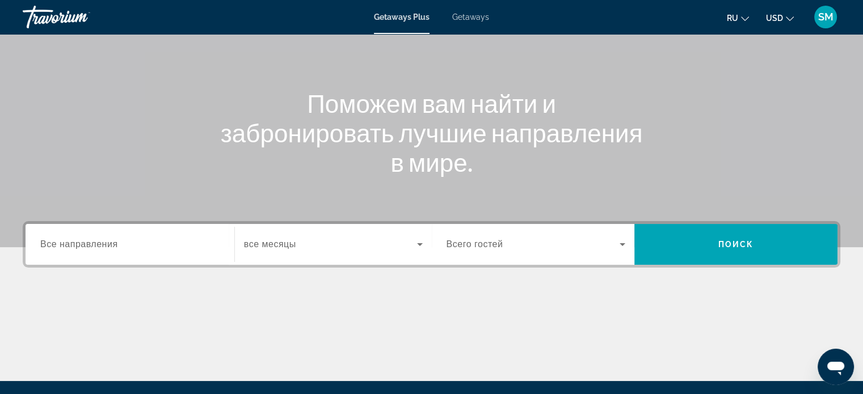
scroll to position [113, 0]
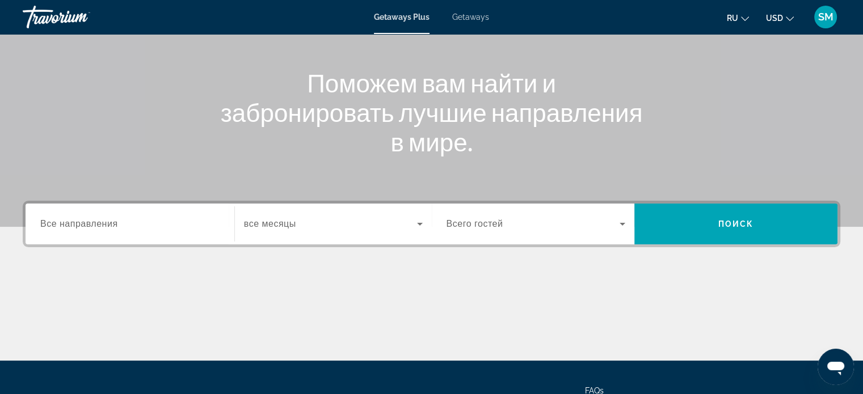
click at [91, 231] on div "Search widget" at bounding box center [129, 224] width 179 height 32
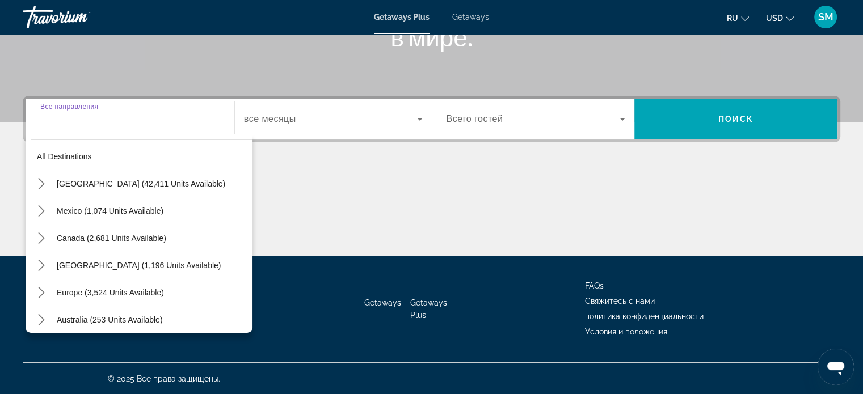
scroll to position [57, 0]
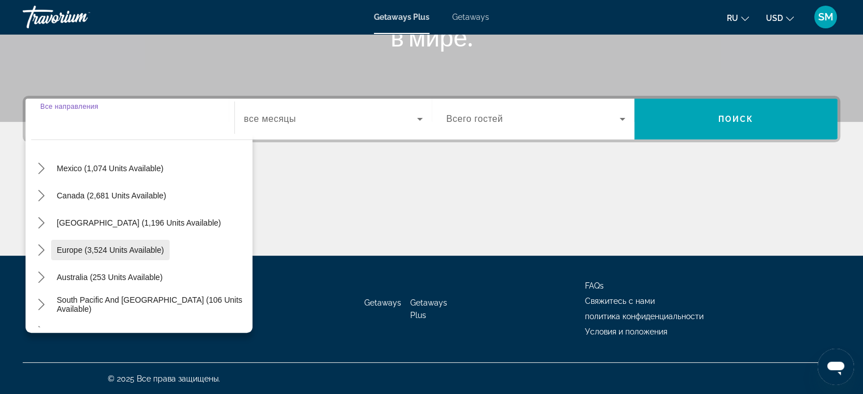
click at [107, 249] on span "Europe (3,524 units available)" at bounding box center [110, 250] width 107 height 9
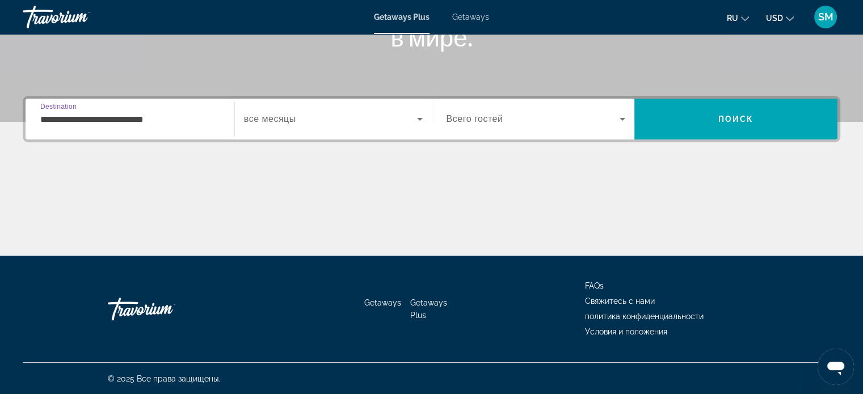
click at [143, 122] on input "**********" at bounding box center [129, 120] width 179 height 14
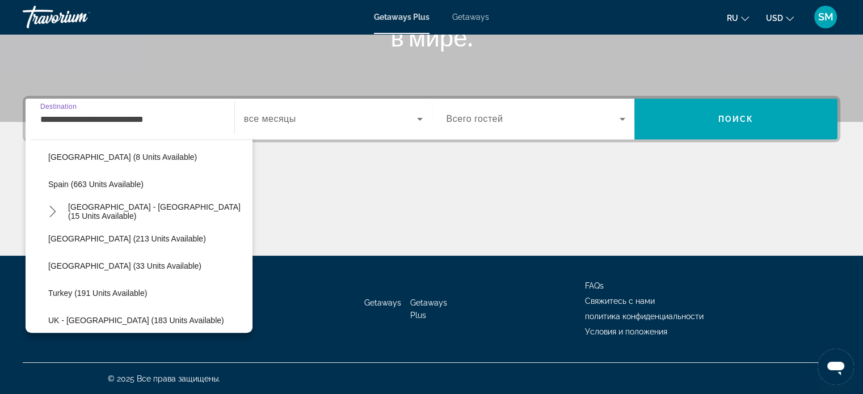
scroll to position [521, 0]
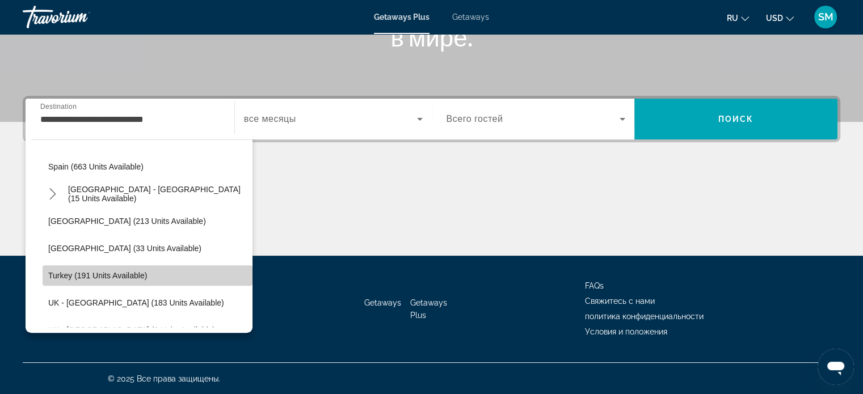
click at [167, 276] on span "Select destination: Turkey (191 units available)" at bounding box center [148, 275] width 210 height 27
type input "**********"
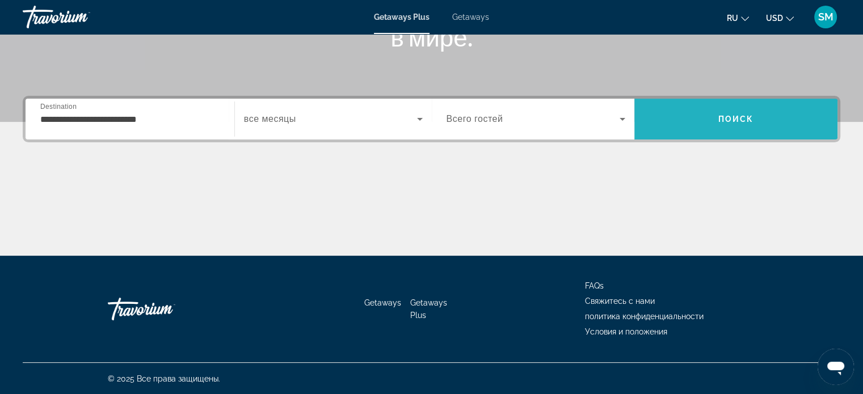
click at [739, 120] on span "Поиск" at bounding box center [736, 119] width 36 height 9
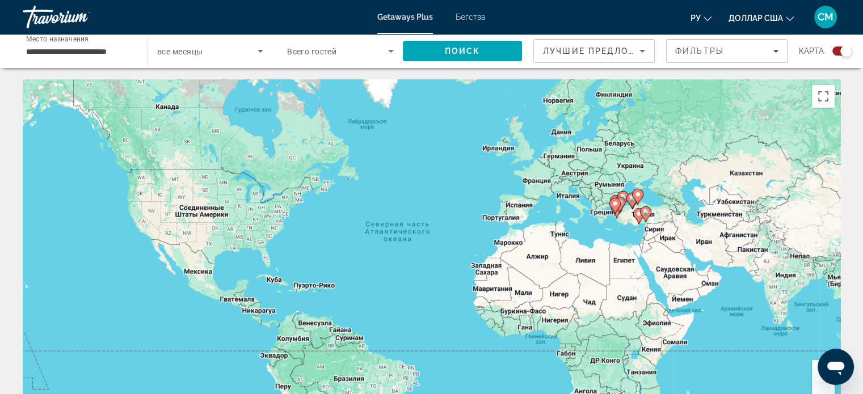
click at [71, 52] on input "**********" at bounding box center [79, 52] width 107 height 14
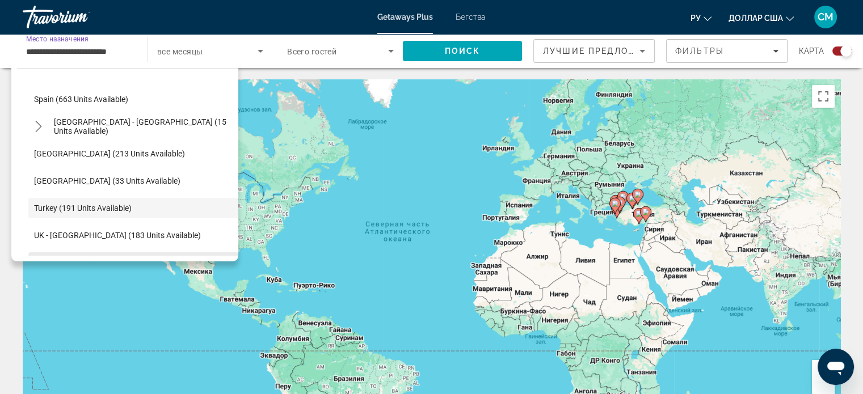
scroll to position [501, 0]
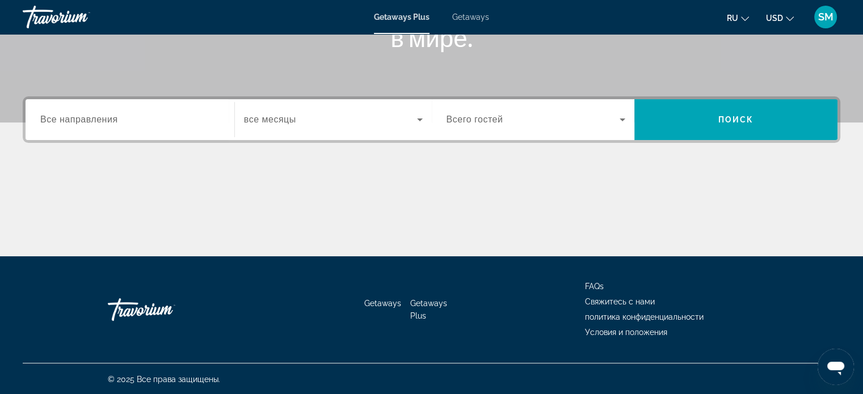
scroll to position [218, 0]
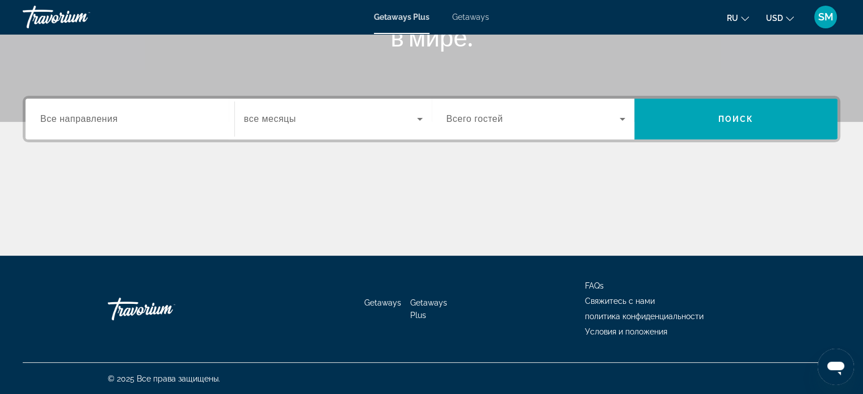
click at [104, 124] on input "Destination Все направления" at bounding box center [129, 120] width 179 height 14
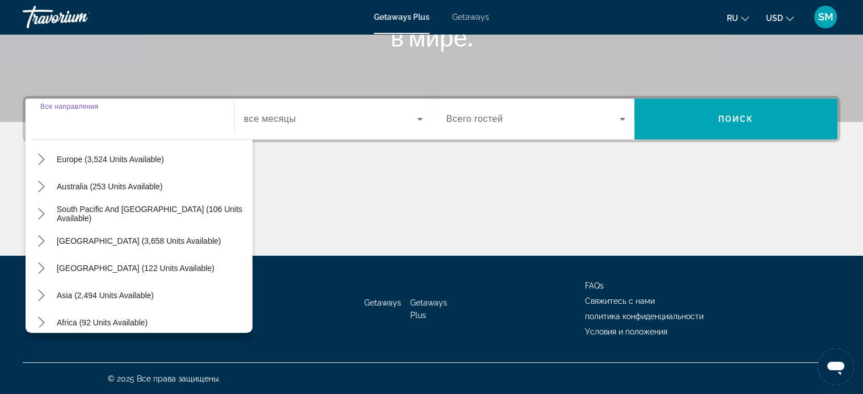
scroll to position [184, 0]
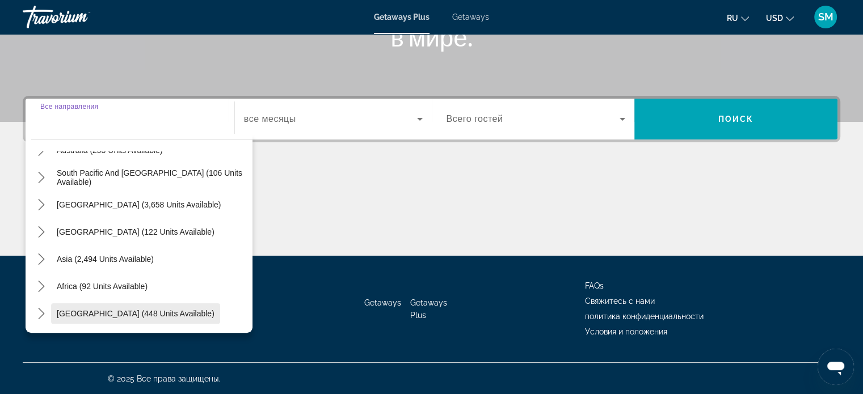
click at [100, 314] on span "[GEOGRAPHIC_DATA] (448 units available)" at bounding box center [136, 313] width 158 height 9
type input "**********"
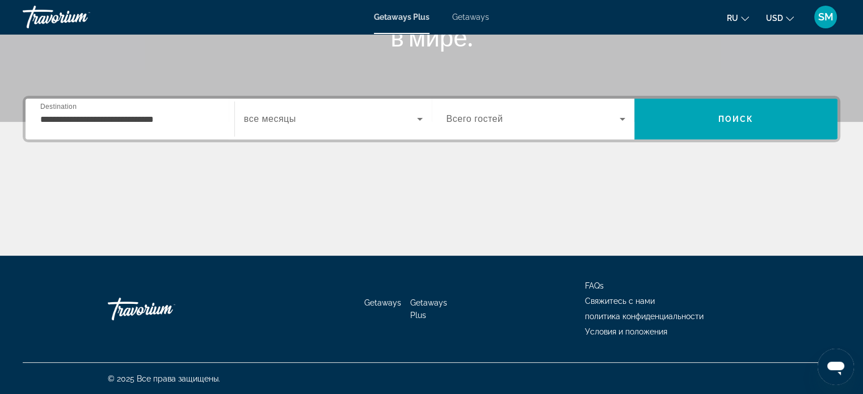
click at [143, 126] on div "**********" at bounding box center [129, 119] width 179 height 32
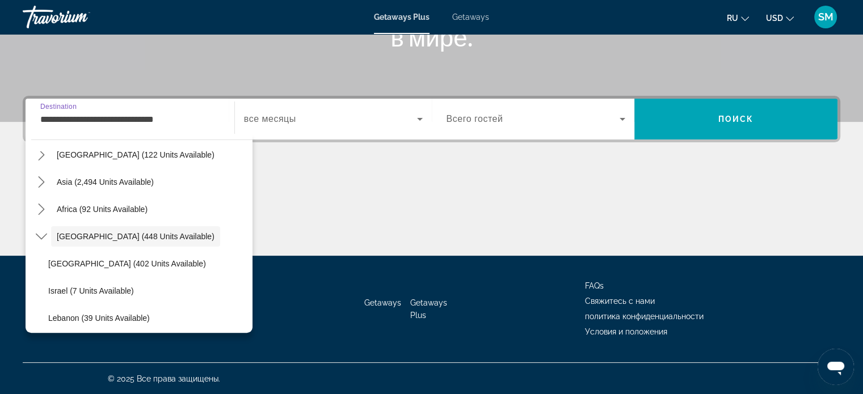
scroll to position [265, 0]
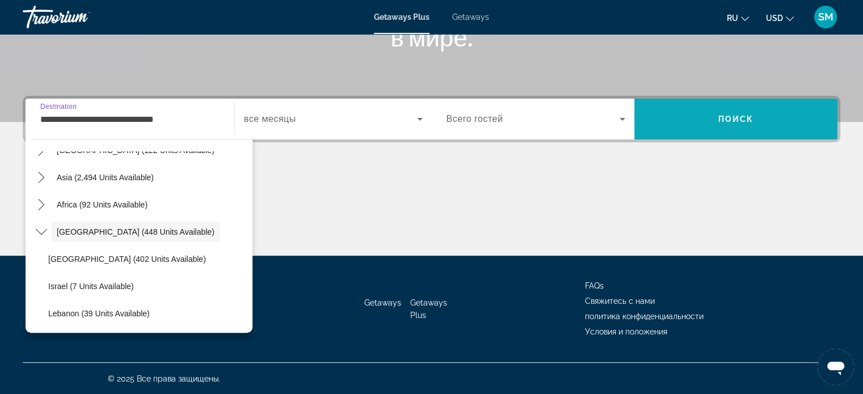
click at [746, 122] on span "Поиск" at bounding box center [736, 119] width 36 height 9
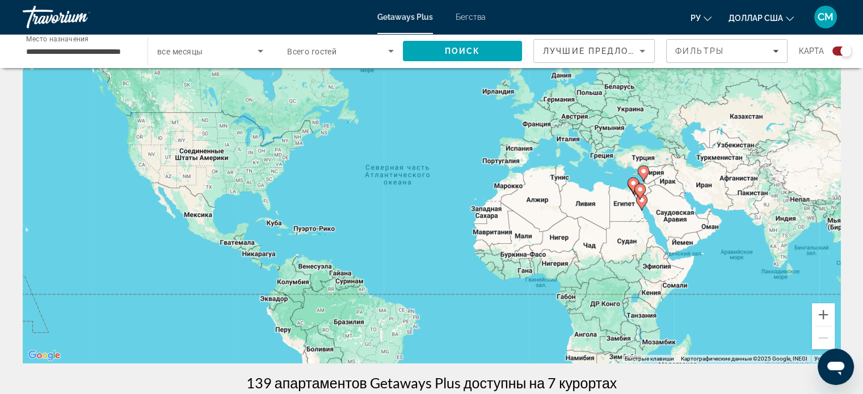
scroll to position [44, 0]
